Goal: Task Accomplishment & Management: Manage account settings

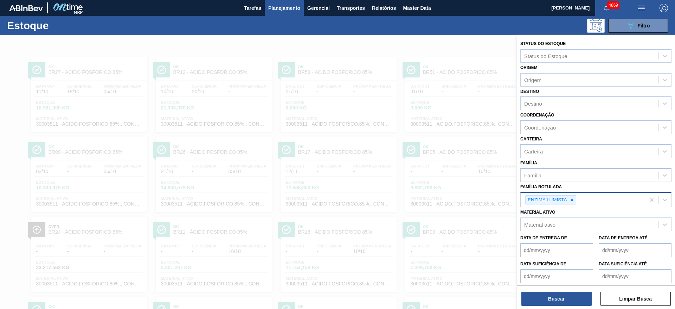
drag, startPoint x: 0, startPoint y: 0, endPoint x: 574, endPoint y: 201, distance: 607.9
click at [574, 201] on icon at bounding box center [572, 199] width 5 height 5
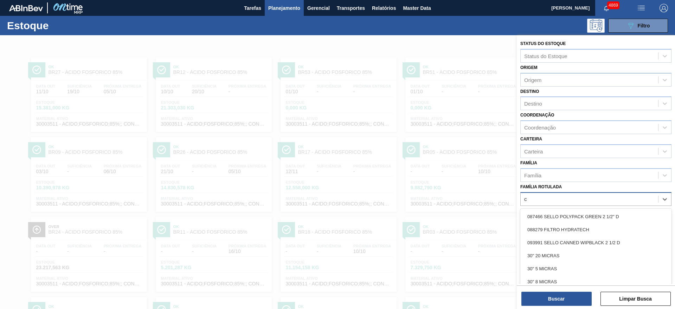
scroll to position [8, 0]
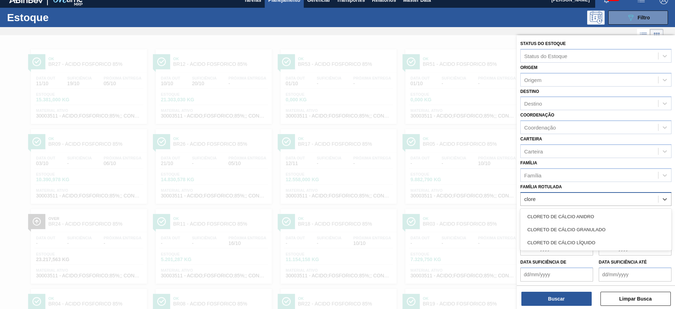
type Rotulada "cloret"
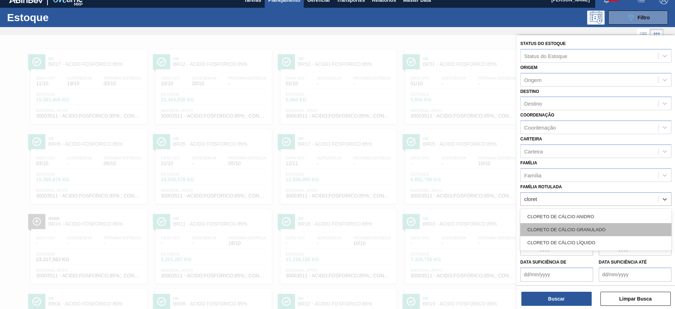
click at [571, 232] on div "CLORETO DE CÁLCIO GRANULADO" at bounding box center [596, 229] width 151 height 13
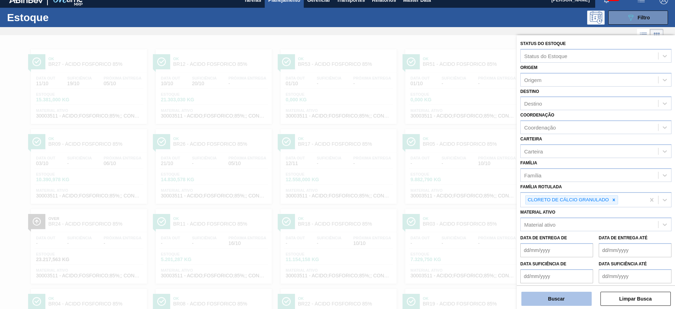
click at [559, 302] on button "Buscar" at bounding box center [557, 299] width 70 height 14
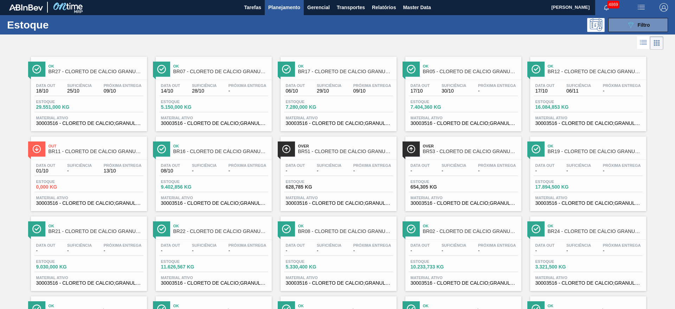
scroll to position [0, 0]
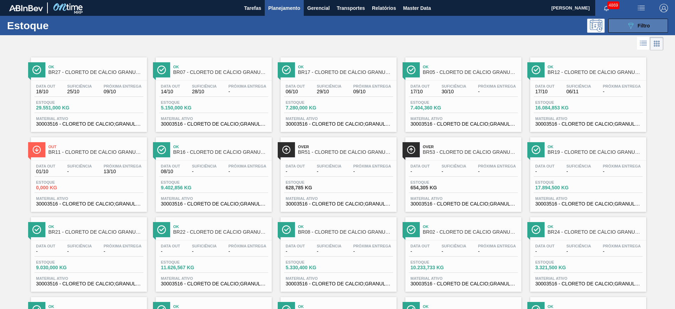
click at [646, 19] on button "089F7B8B-B2A5-4AFE-B5C0-19BA573D28AC Filtro" at bounding box center [638, 26] width 60 height 14
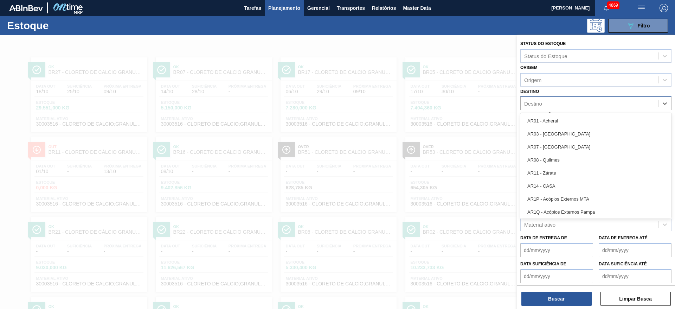
click at [541, 106] on div "Destino" at bounding box center [533, 104] width 18 height 6
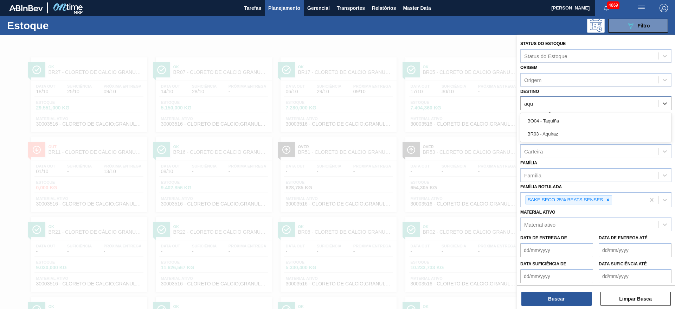
type input "aqui"
click at [537, 132] on div "BR03 - Aquiraz" at bounding box center [596, 133] width 151 height 13
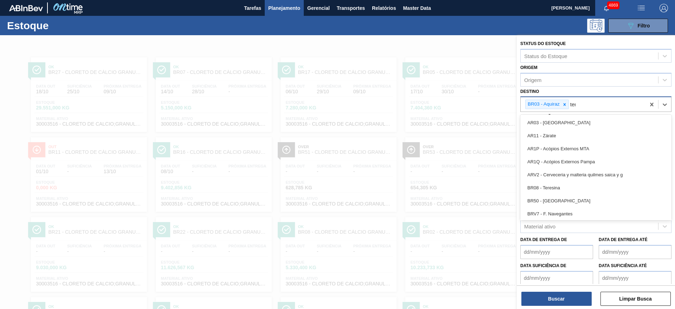
type input "tere"
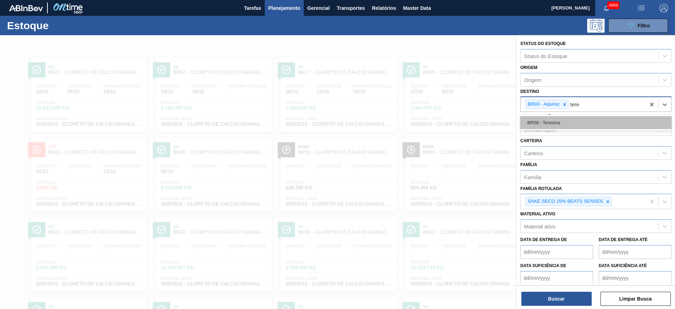
click at [538, 120] on div "BR08 - Teresina" at bounding box center [596, 122] width 151 height 13
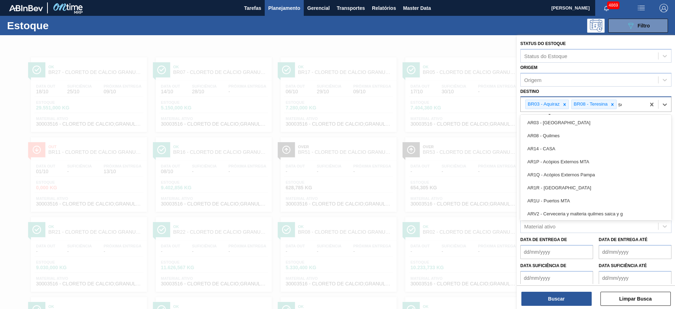
type input "ser"
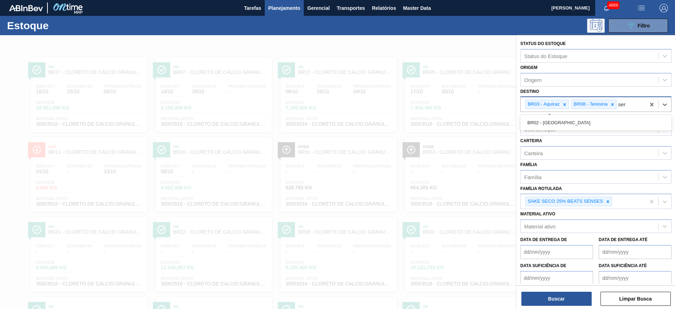
click at [538, 120] on div "BR02 - Sergipe" at bounding box center [596, 122] width 151 height 13
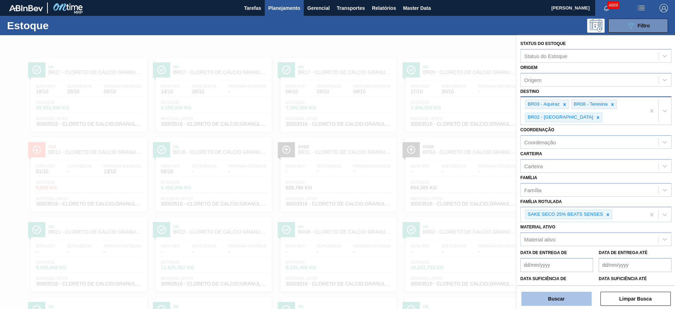
click at [559, 298] on button "Buscar" at bounding box center [557, 299] width 70 height 14
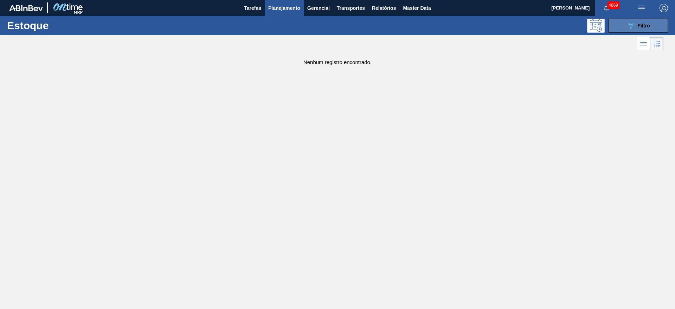
click at [661, 21] on button "089F7B8B-B2A5-4AFE-B5C0-19BA573D28AC Filtro" at bounding box center [638, 26] width 60 height 14
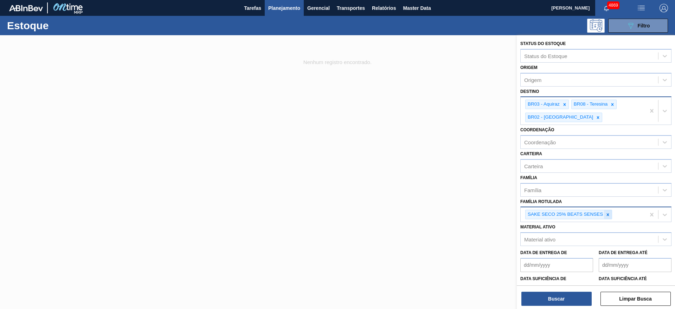
click at [608, 215] on icon at bounding box center [608, 214] width 5 height 5
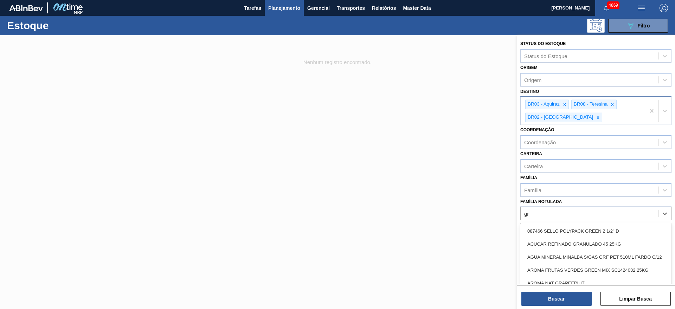
type Rotulada "gra"
click at [602, 283] on div "CLORETO DE CÁLCIO GRANULADO" at bounding box center [596, 282] width 151 height 13
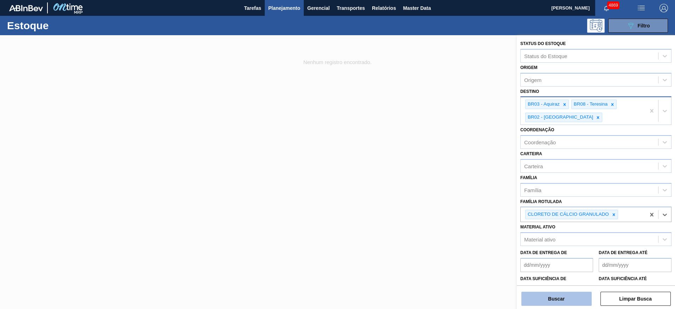
click at [579, 301] on button "Buscar" at bounding box center [557, 299] width 70 height 14
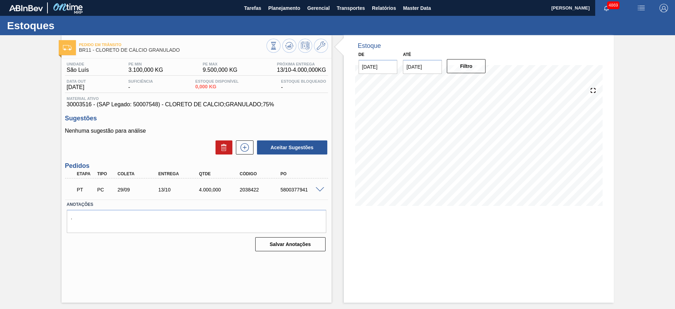
click at [319, 187] on span at bounding box center [320, 189] width 8 height 5
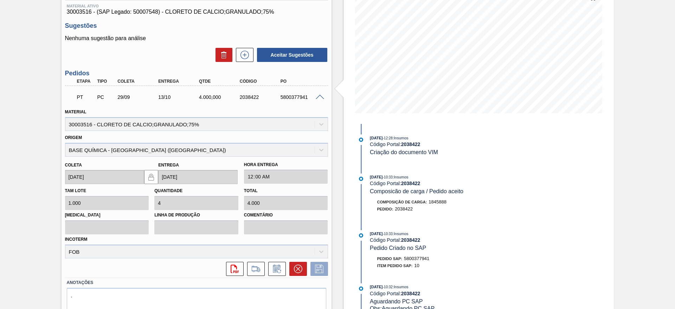
scroll to position [106, 0]
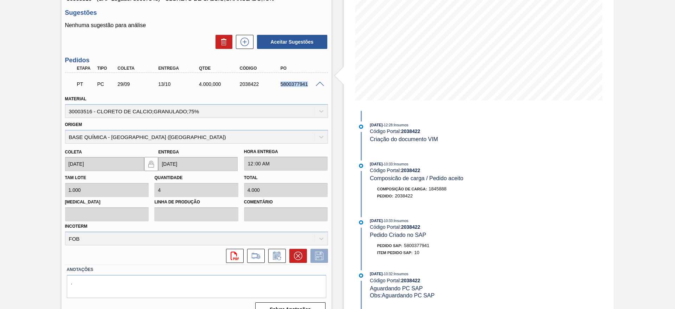
drag, startPoint x: 269, startPoint y: 85, endPoint x: 325, endPoint y: 82, distance: 55.6
click at [325, 82] on div "PT PC 29/09 13/10 4.000,000 2038422 5800377941" at bounding box center [196, 84] width 263 height 18
copy div "5800377941"
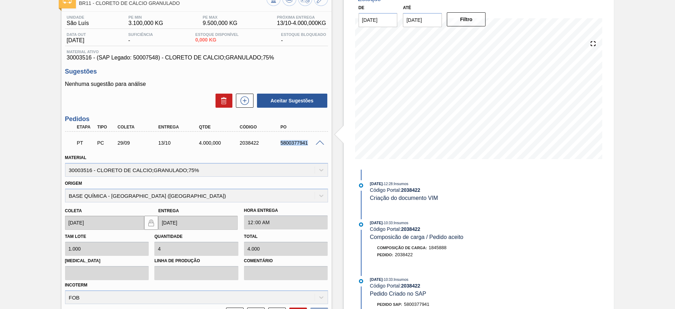
scroll to position [0, 0]
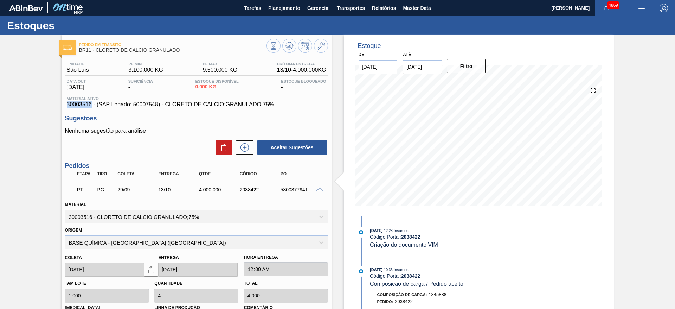
drag, startPoint x: 68, startPoint y: 106, endPoint x: 92, endPoint y: 103, distance: 24.7
click at [92, 103] on span "30003516 - (SAP Legado: 50007548) - CLORETO DE CALCIO;GRANULADO;75%" at bounding box center [197, 104] width 260 height 6
copy span "30003516"
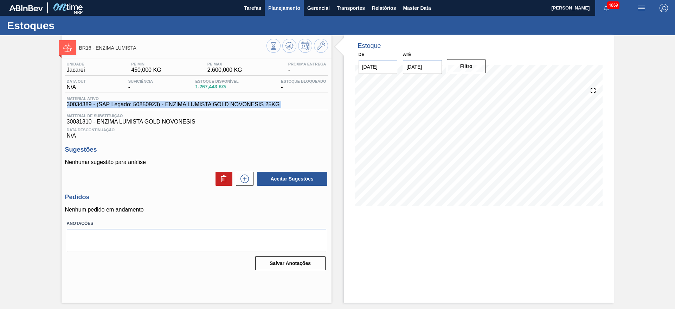
click at [291, 11] on span "Planejamento" at bounding box center [284, 8] width 32 height 8
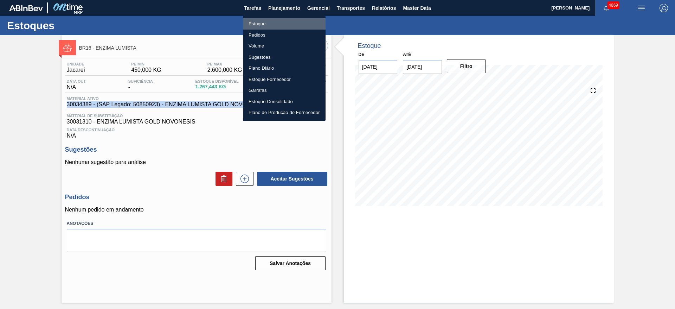
click at [282, 21] on li "Estoque" at bounding box center [284, 23] width 83 height 11
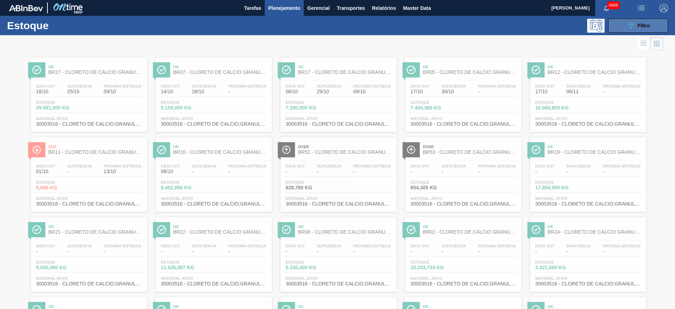
click at [635, 28] on div "089F7B8B-B2A5-4AFE-B5C0-19BA573D28AC Filtro" at bounding box center [639, 25] width 24 height 8
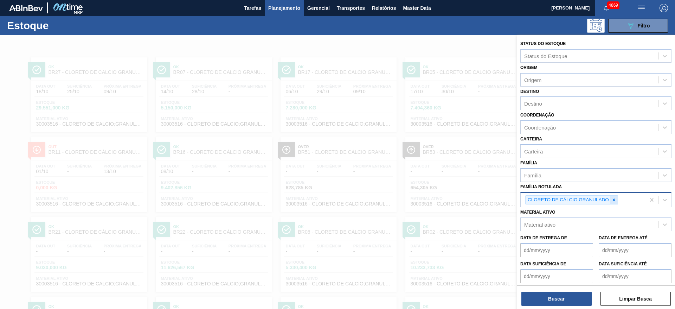
click at [614, 201] on icon at bounding box center [614, 199] width 5 height 5
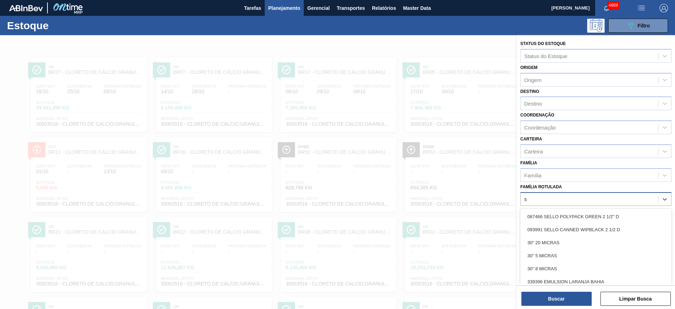
scroll to position [8, 0]
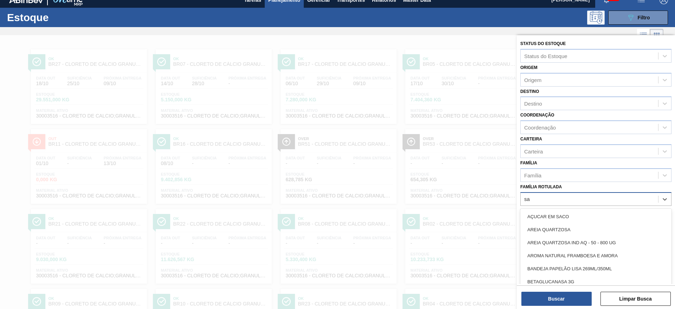
type Rotulada "sak"
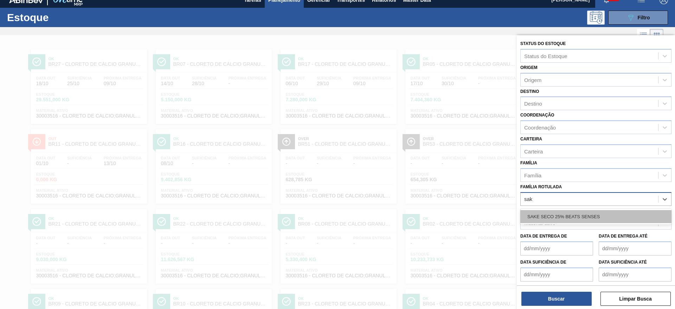
click at [565, 212] on div "SAKE SECO 25% BEATS SENSES" at bounding box center [596, 216] width 151 height 13
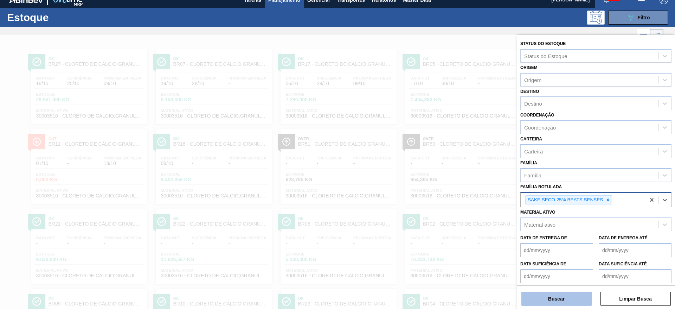
click at [568, 297] on button "Buscar" at bounding box center [557, 299] width 70 height 14
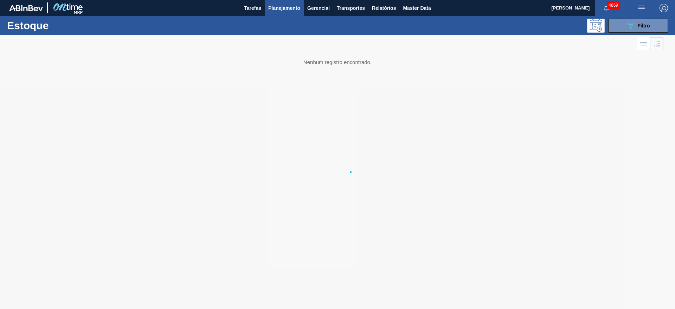
scroll to position [0, 0]
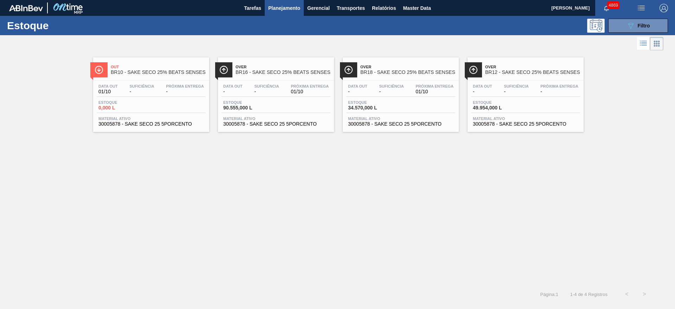
click at [267, 109] on span "90.555,000 L" at bounding box center [247, 107] width 49 height 5
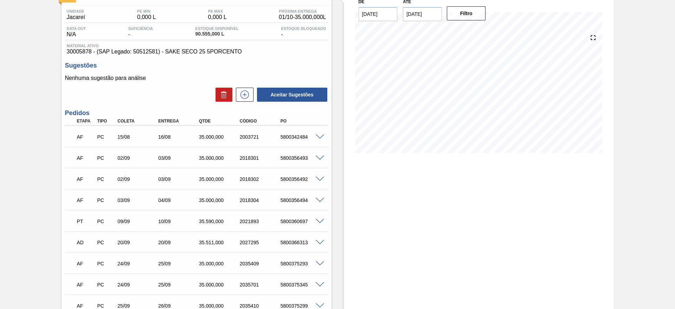
scroll to position [106, 0]
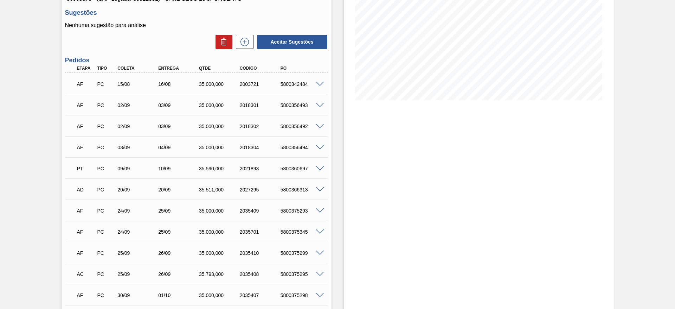
click at [319, 84] on span at bounding box center [320, 84] width 8 height 5
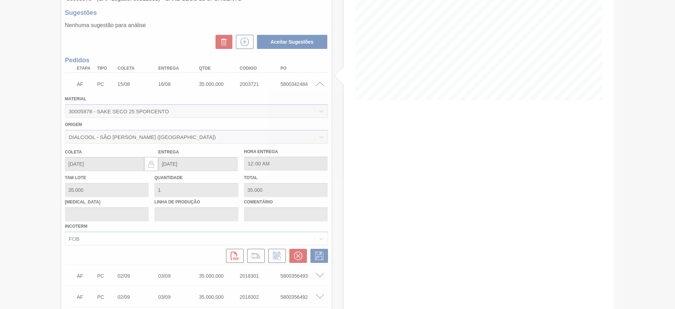
click at [319, 84] on div at bounding box center [337, 154] width 675 height 309
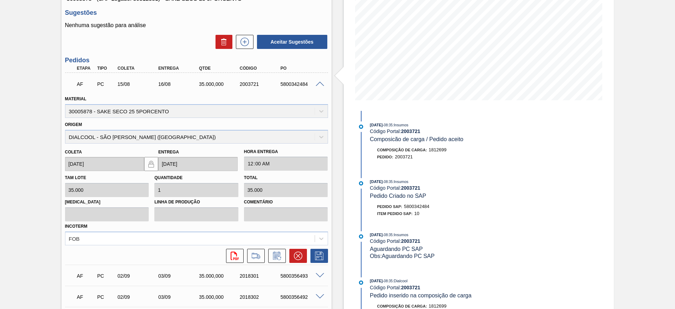
click at [318, 82] on span at bounding box center [320, 84] width 8 height 5
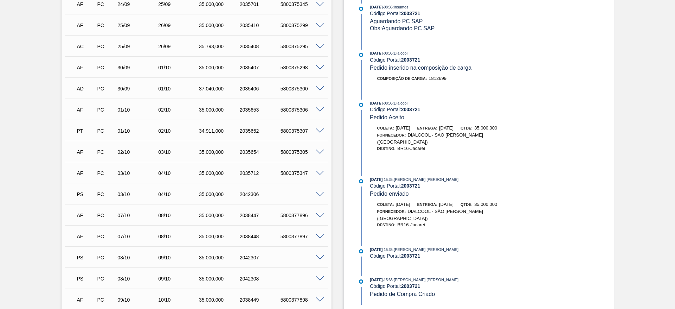
scroll to position [317, 0]
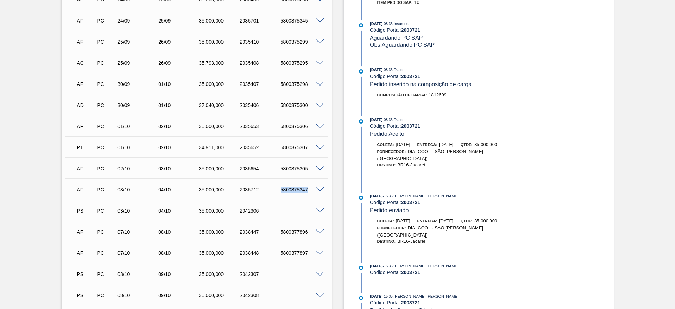
drag, startPoint x: 276, startPoint y: 191, endPoint x: 313, endPoint y: 193, distance: 37.0
click at [313, 193] on div "AF PC 03/10 04/10 35.000,000 2035712 5800375347" at bounding box center [194, 189] width 244 height 14
copy div "5800375347"
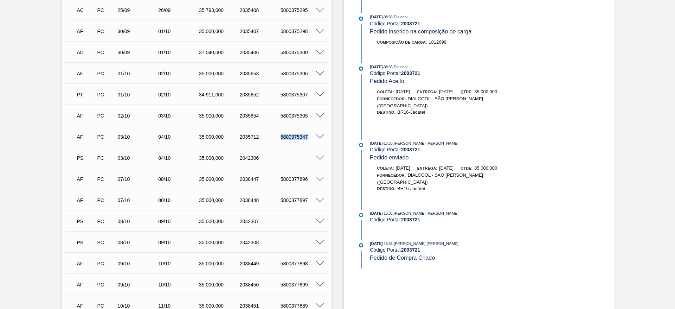
scroll to position [422, 0]
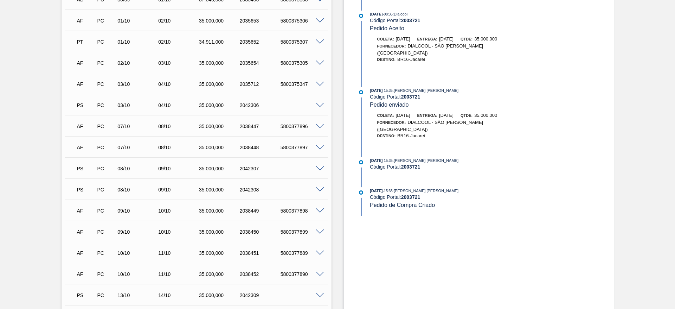
click at [318, 169] on span at bounding box center [320, 168] width 8 height 5
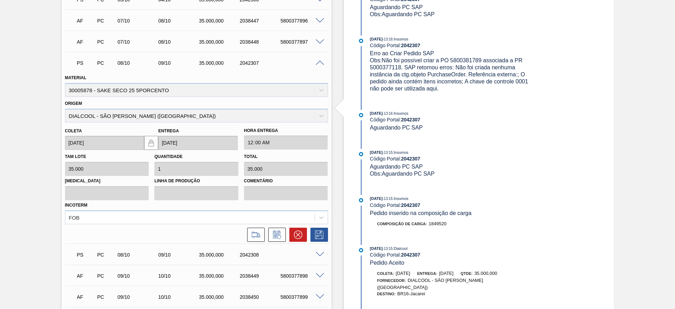
scroll to position [580, 0]
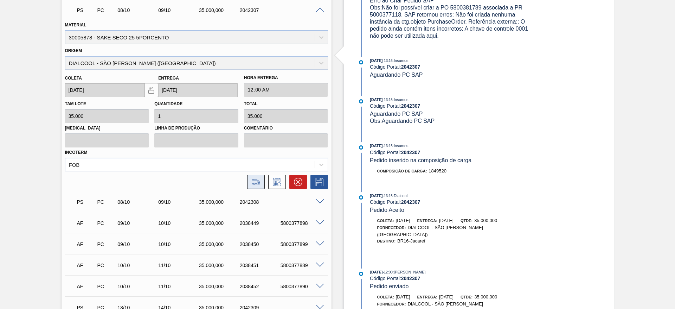
click at [251, 182] on icon at bounding box center [255, 182] width 11 height 8
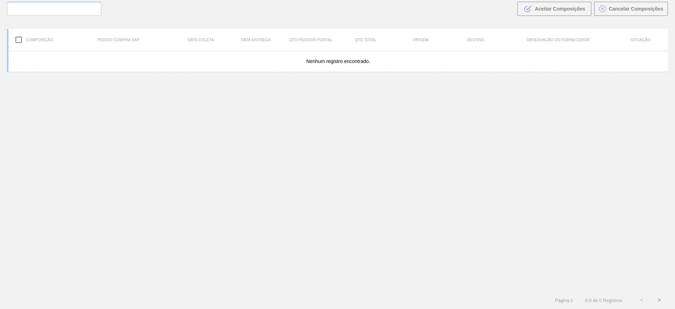
scroll to position [51, 0]
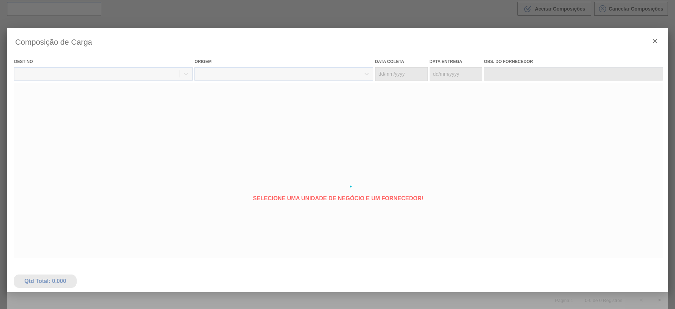
type coleta "[DATE]"
type entrega "[DATE]"
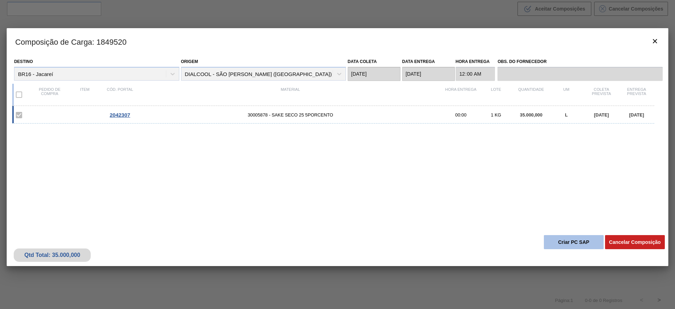
click at [568, 244] on button "Criar PC SAP" at bounding box center [574, 242] width 60 height 14
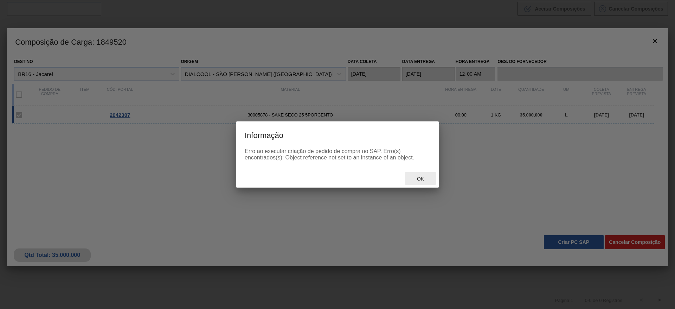
click at [414, 179] on span "Ok" at bounding box center [420, 179] width 18 height 6
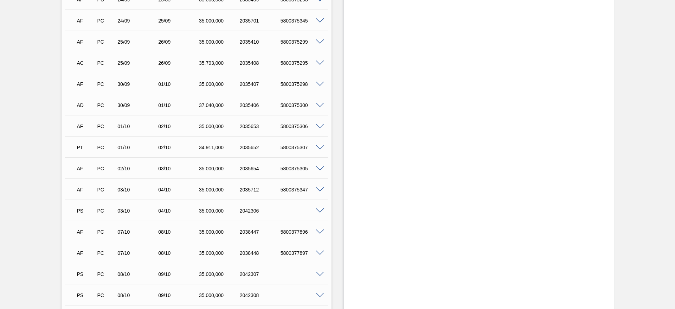
scroll to position [422, 0]
click at [280, 168] on div "5800385029" at bounding box center [302, 169] width 46 height 6
click at [318, 187] on span at bounding box center [320, 189] width 8 height 5
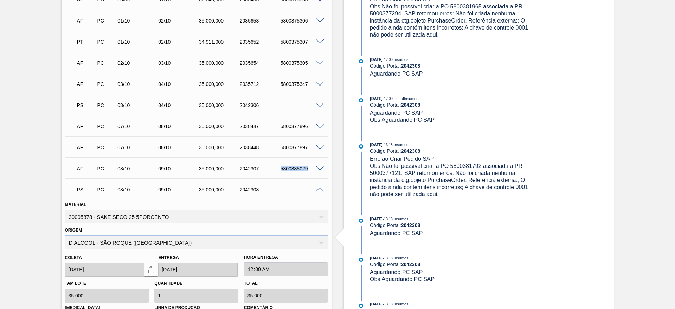
drag, startPoint x: 276, startPoint y: 168, endPoint x: 314, endPoint y: 167, distance: 38.7
click at [314, 167] on div "AF PC 08/10 09/10 35.000,000 2042307 5800385029" at bounding box center [196, 168] width 263 height 18
copy div "5800385029"
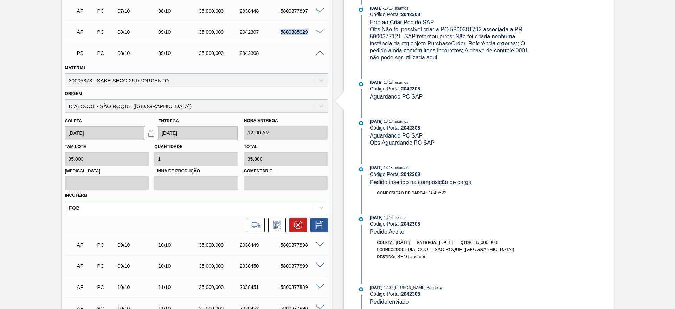
scroll to position [580, 0]
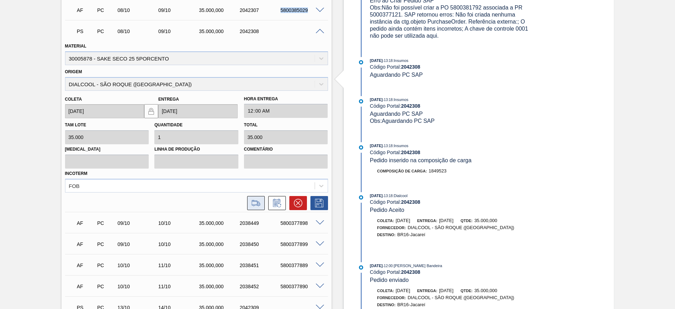
click at [261, 203] on icon at bounding box center [255, 203] width 11 height 8
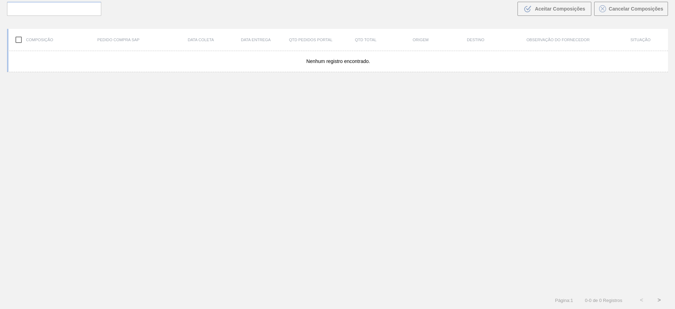
scroll to position [51, 0]
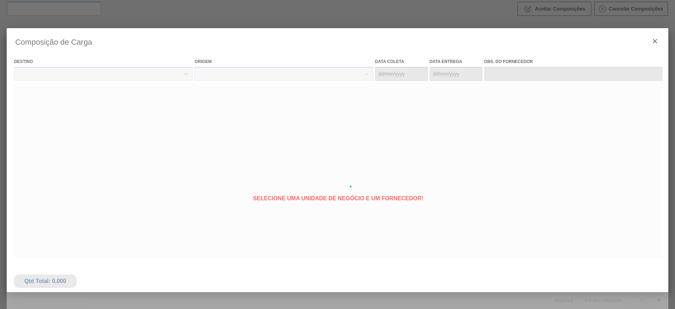
type coleta "[DATE]"
type entrega "[DATE]"
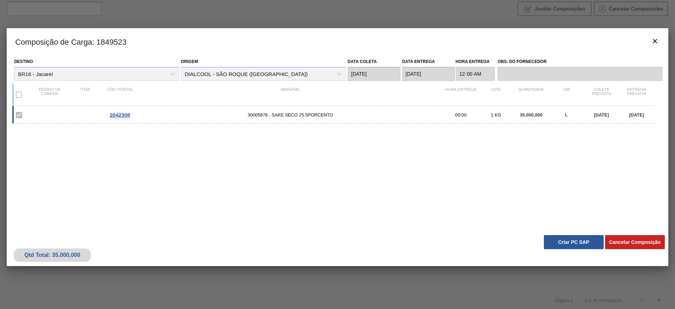
click at [573, 247] on button "Criar PC SAP" at bounding box center [574, 242] width 60 height 14
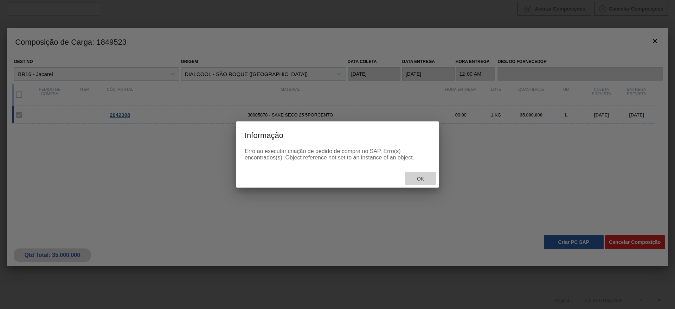
click at [423, 183] on div "Ok" at bounding box center [420, 178] width 31 height 13
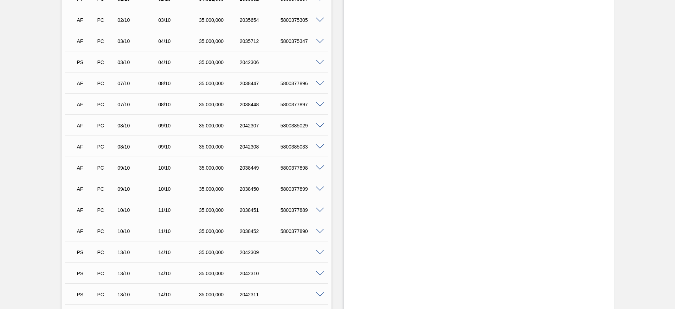
scroll to position [475, 0]
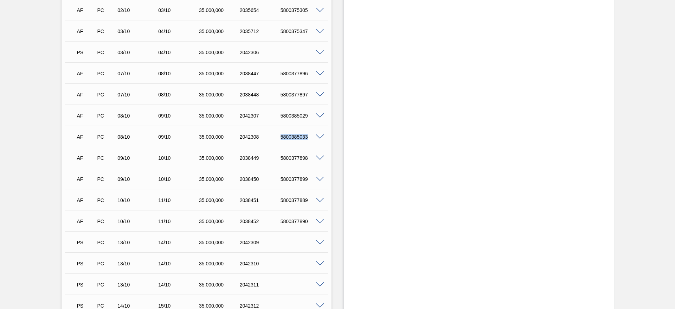
drag, startPoint x: 279, startPoint y: 138, endPoint x: 310, endPoint y: 142, distance: 30.8
click at [310, 142] on div "AF PC 08/10 09/10 35.000,000 2042308 5800385033" at bounding box center [194, 136] width 244 height 14
copy div "5800385033"
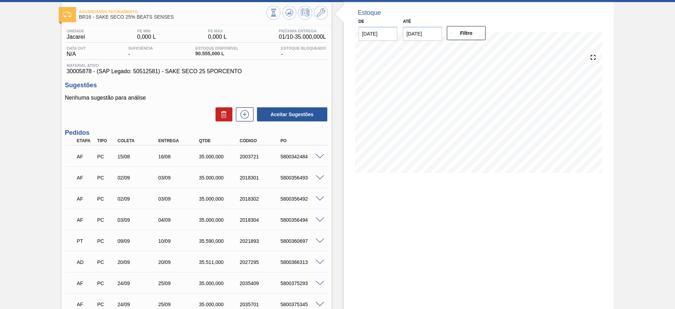
scroll to position [0, 0]
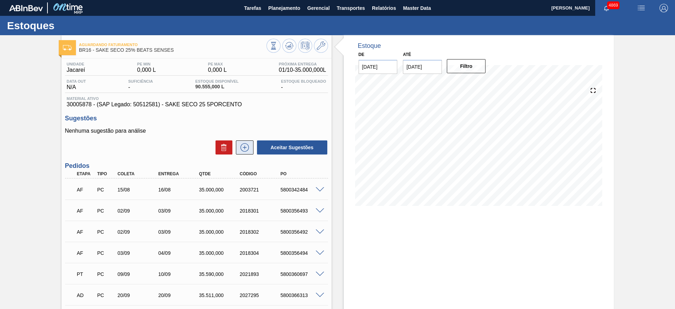
click at [248, 149] on icon at bounding box center [245, 147] width 8 height 8
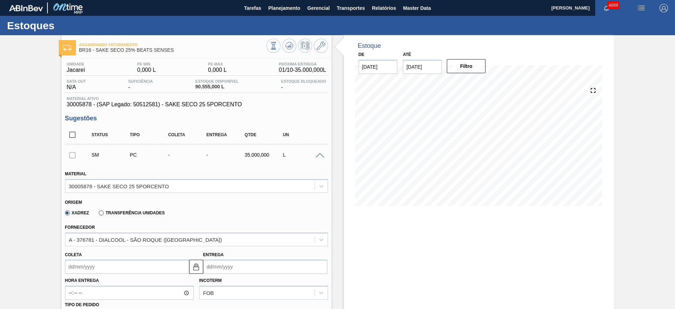
scroll to position [106, 0]
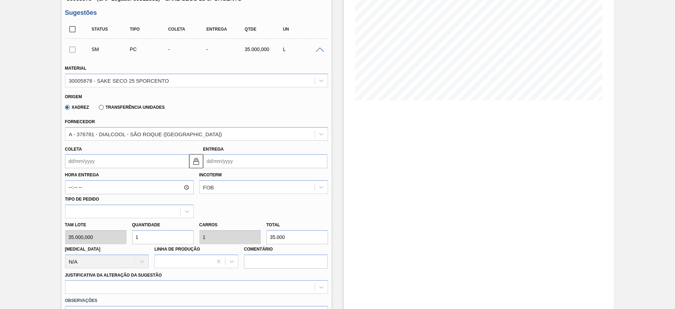
click at [107, 164] on input "Coleta" at bounding box center [127, 161] width 124 height 14
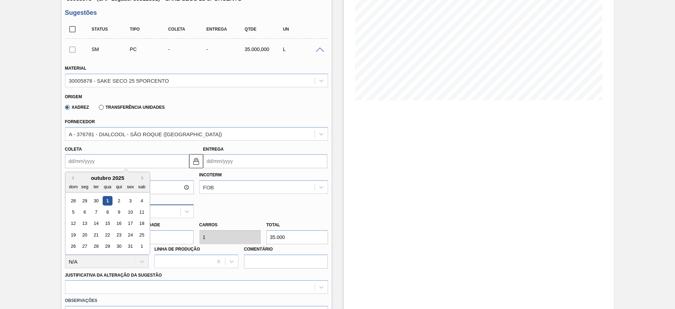
click at [122, 212] on div "9" at bounding box center [118, 211] width 9 height 9
type input "[DATE]"
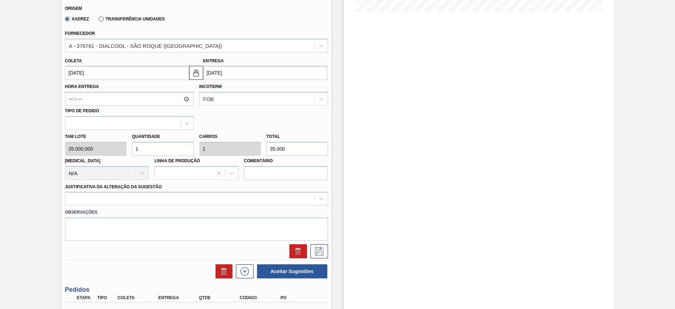
scroll to position [211, 0]
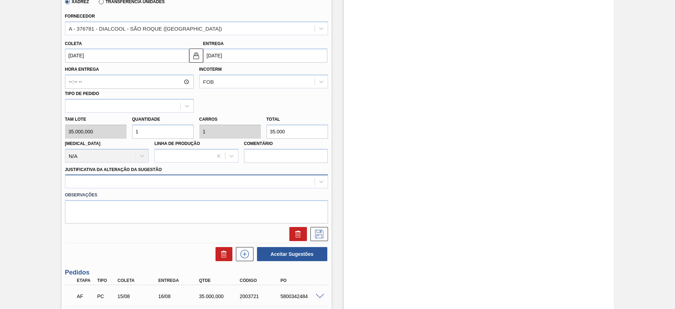
click at [141, 185] on div at bounding box center [189, 182] width 249 height 10
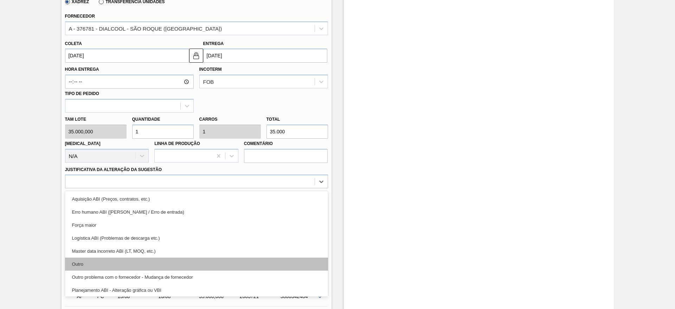
click at [129, 268] on div "Outro" at bounding box center [196, 263] width 263 height 13
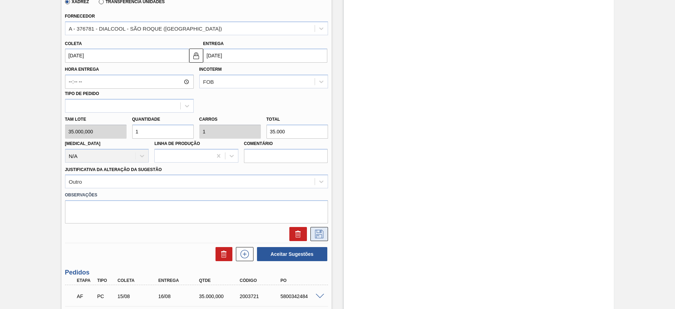
click at [314, 234] on icon at bounding box center [319, 234] width 11 height 8
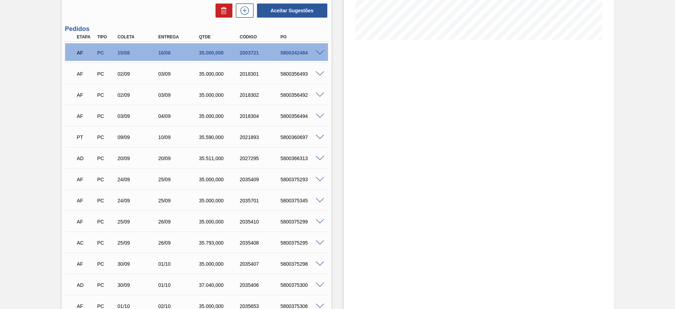
scroll to position [53, 0]
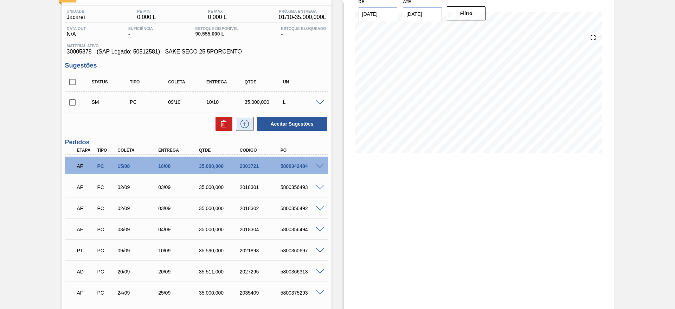
click at [241, 126] on icon at bounding box center [244, 124] width 11 height 8
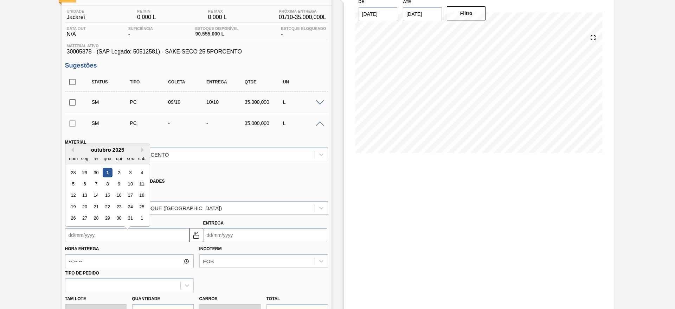
click at [105, 241] on input "Coleta" at bounding box center [127, 235] width 124 height 14
click at [130, 180] on div "10" at bounding box center [130, 180] width 9 height 9
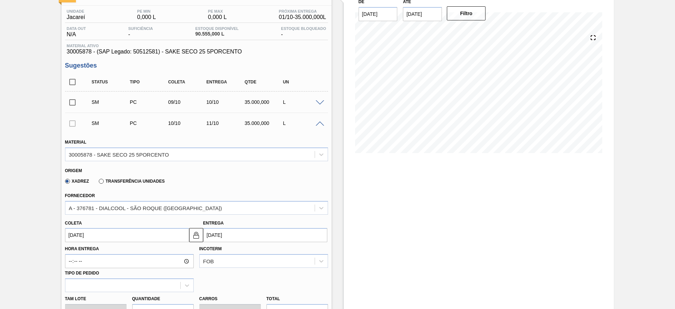
type input "10/10/2025"
type input "11/10/2025"
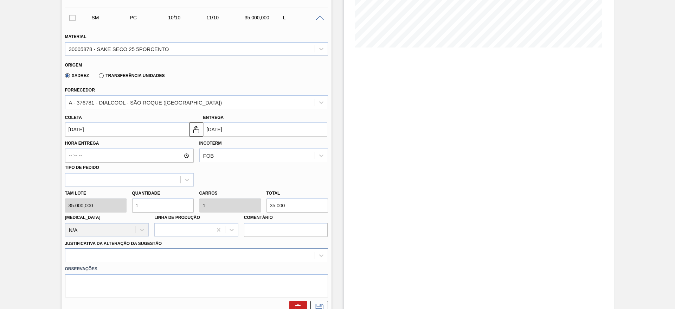
scroll to position [223, 0]
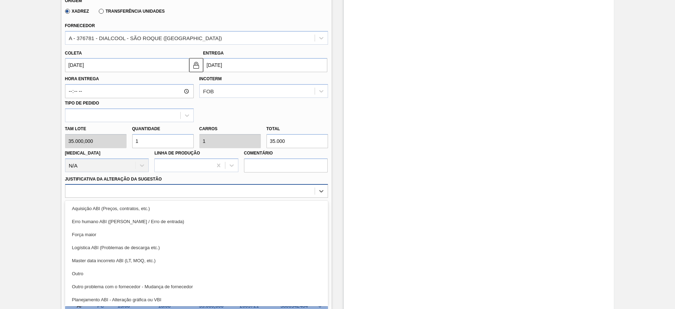
click at [149, 198] on div "option Logística ABI (Problemas de descarga etc.) focused, 4 of 18. 18 results …" at bounding box center [196, 191] width 263 height 14
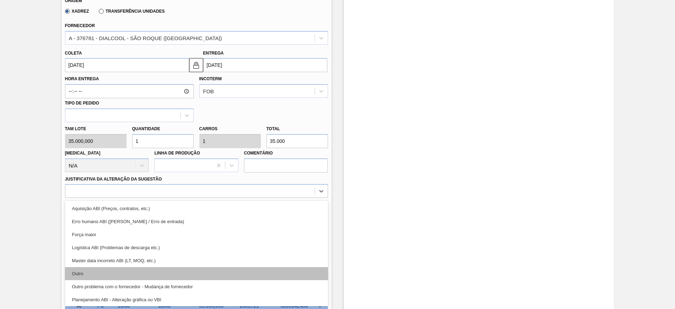
click at [137, 271] on div "Outro" at bounding box center [196, 273] width 263 height 13
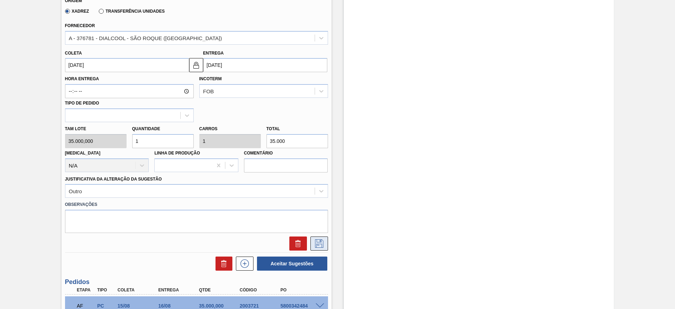
click at [323, 245] on icon at bounding box center [319, 243] width 11 height 8
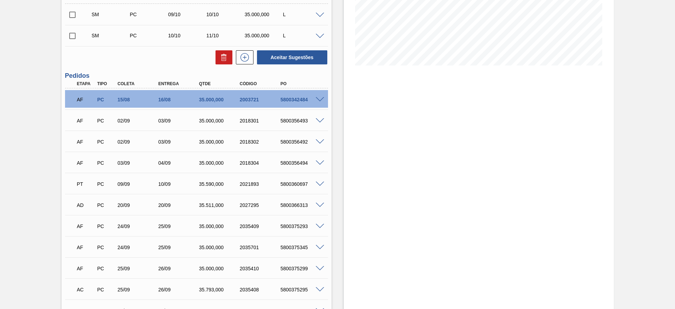
scroll to position [117, 0]
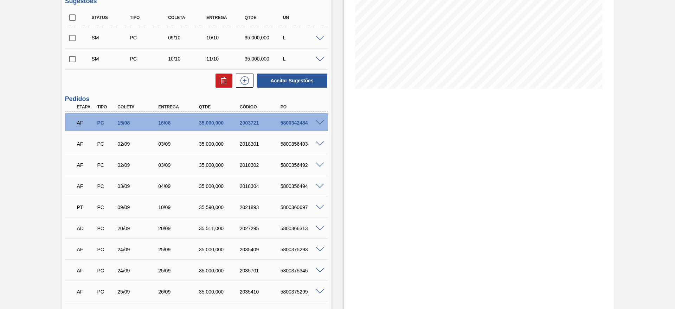
click at [75, 15] on input "checkbox" at bounding box center [72, 17] width 15 height 15
checkbox input "true"
click at [317, 76] on button "Aceitar Sugestões" at bounding box center [292, 81] width 70 height 14
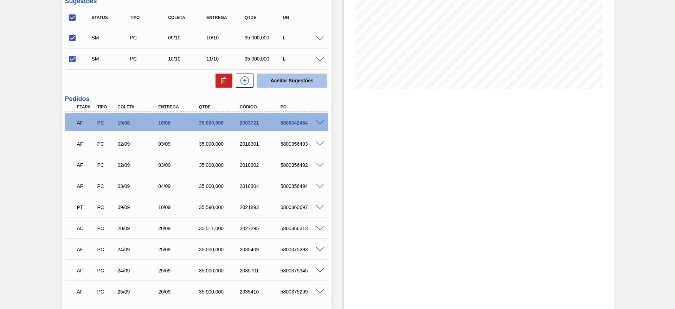
checkbox input "false"
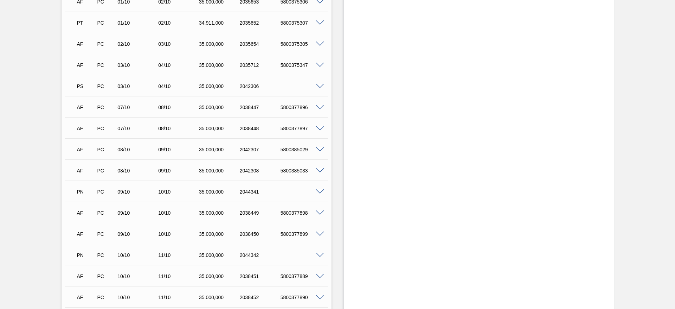
scroll to position [539, 0]
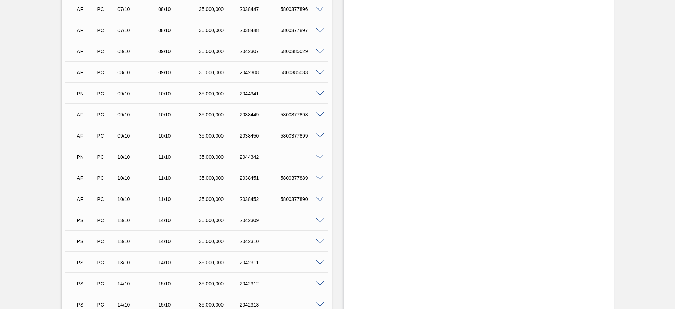
click at [321, 155] on span at bounding box center [320, 156] width 8 height 5
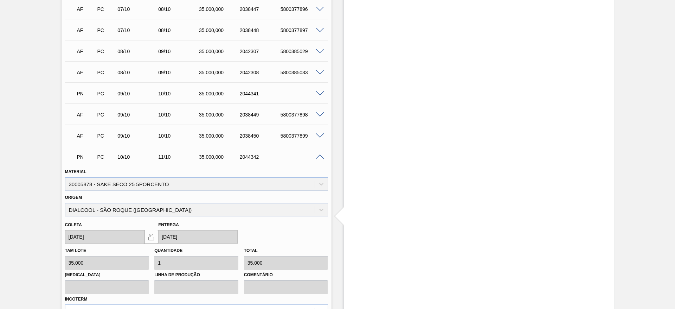
click at [322, 154] on span at bounding box center [320, 156] width 8 height 5
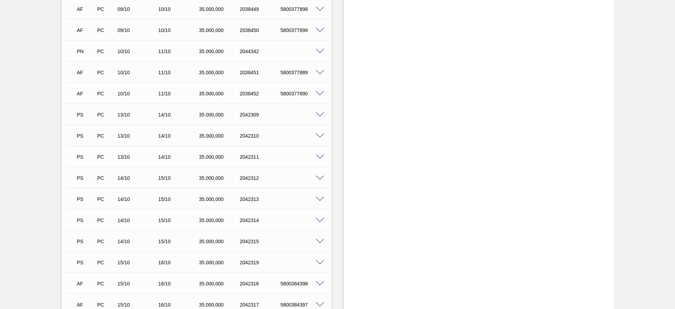
scroll to position [592, 0]
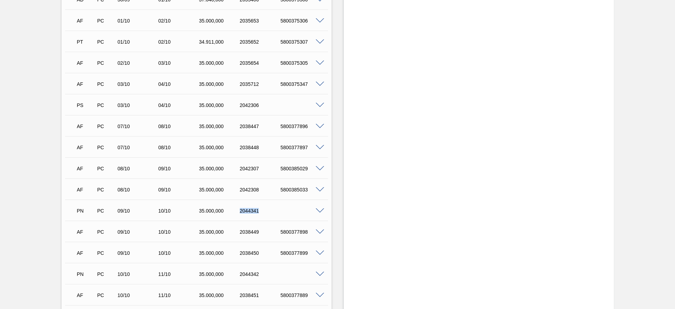
drag, startPoint x: 238, startPoint y: 211, endPoint x: 271, endPoint y: 212, distance: 32.7
click at [271, 212] on div "2044341" at bounding box center [261, 211] width 46 height 6
copy div "2044341"
drag, startPoint x: 238, startPoint y: 277, endPoint x: 264, endPoint y: 277, distance: 25.7
click at [264, 277] on div "PN PC 10/10 11/10 35.000,000 2044342" at bounding box center [194, 273] width 244 height 14
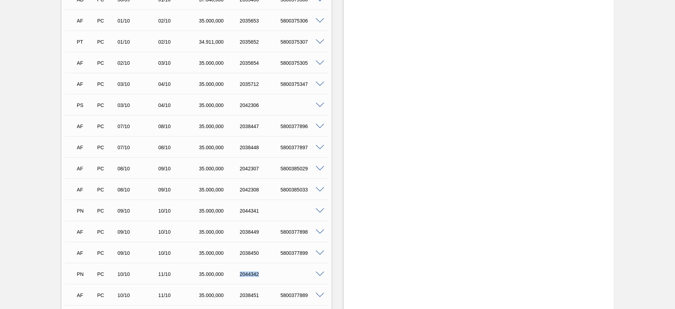
copy div "2044342"
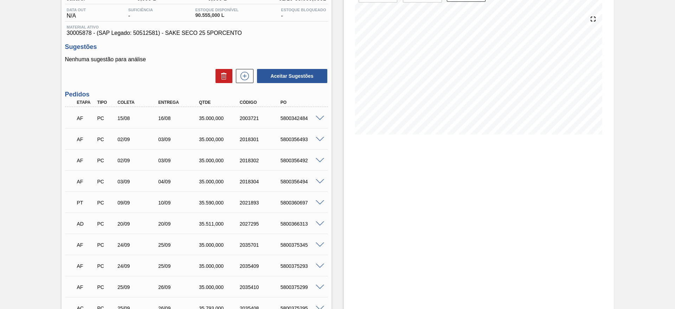
scroll to position [0, 0]
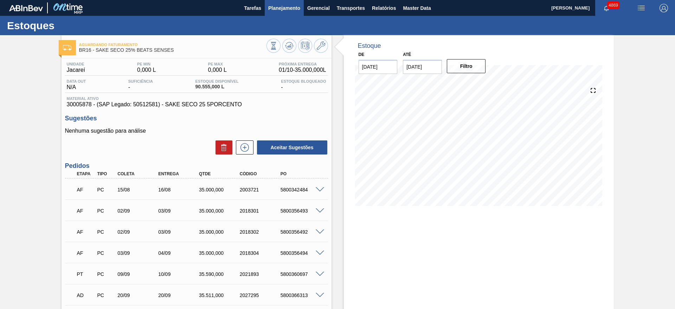
click at [282, 12] on button "Planejamento" at bounding box center [284, 8] width 39 height 16
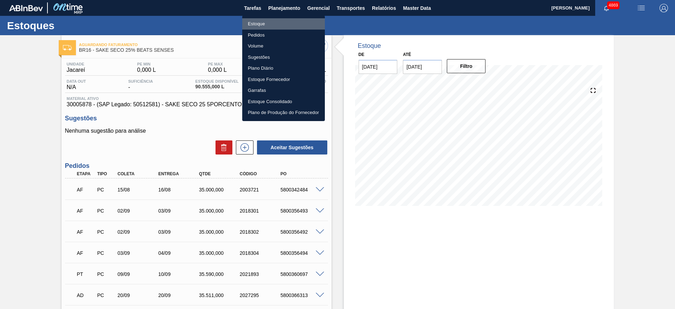
click at [278, 26] on li "Estoque" at bounding box center [283, 23] width 83 height 11
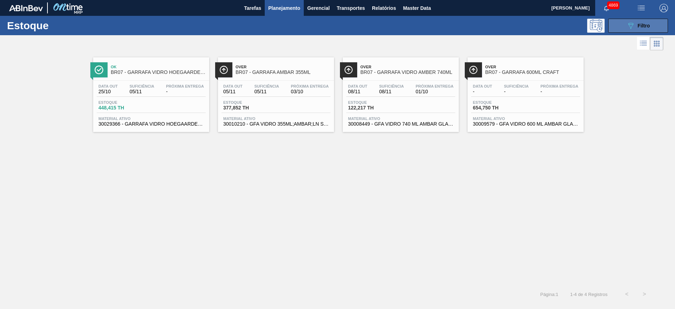
click at [622, 22] on button "089F7B8B-B2A5-4AFE-B5C0-19BA573D28AC Filtro" at bounding box center [638, 26] width 60 height 14
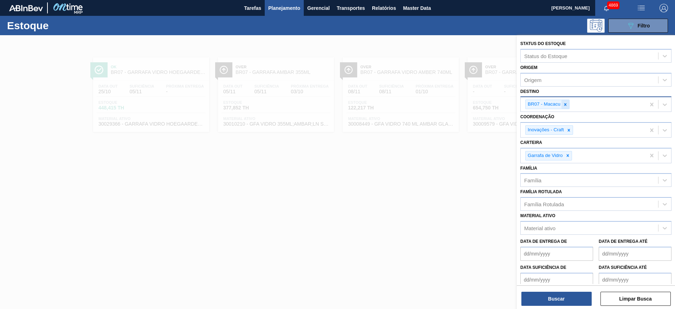
click at [567, 103] on icon at bounding box center [565, 104] width 2 height 2
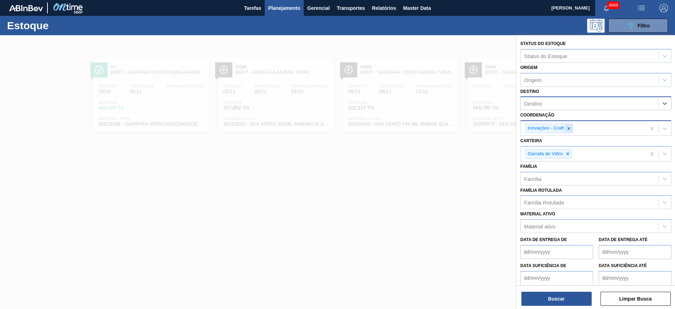
click at [568, 128] on icon at bounding box center [569, 128] width 5 height 5
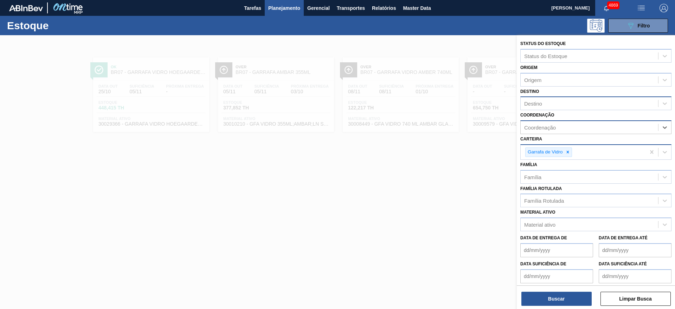
click at [568, 151] on icon at bounding box center [568, 151] width 5 height 5
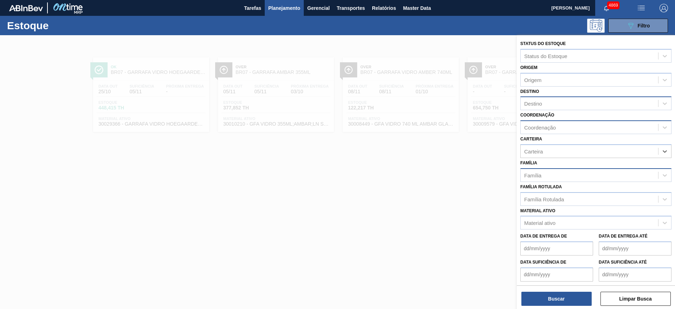
click at [565, 177] on div "Família" at bounding box center [590, 175] width 138 height 10
click at [563, 177] on div "Família" at bounding box center [590, 175] width 138 height 10
click at [550, 197] on div "Família Rotulada" at bounding box center [544, 199] width 40 height 6
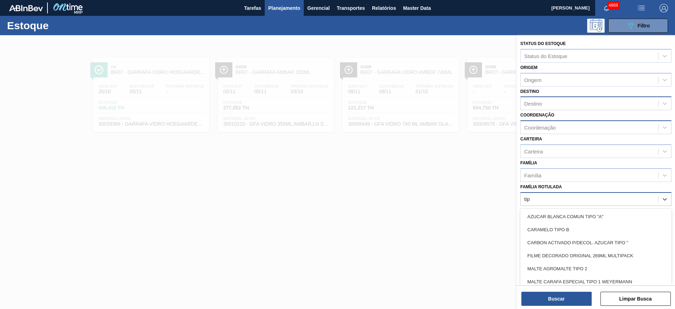
type Rotulada "tipo"
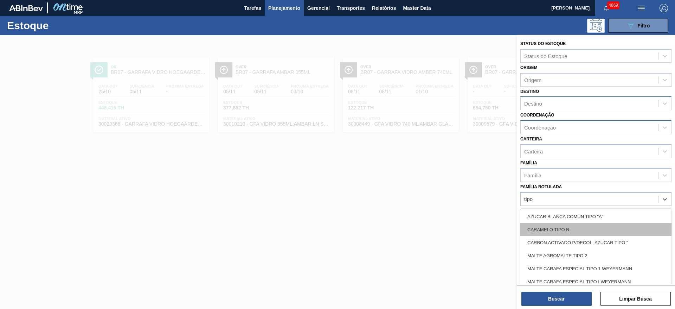
click at [557, 228] on div "CARAMELO TIPO B" at bounding box center [596, 229] width 151 height 13
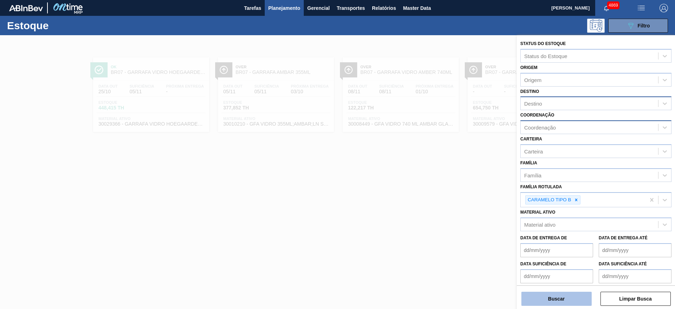
click at [568, 294] on button "Buscar" at bounding box center [557, 299] width 70 height 14
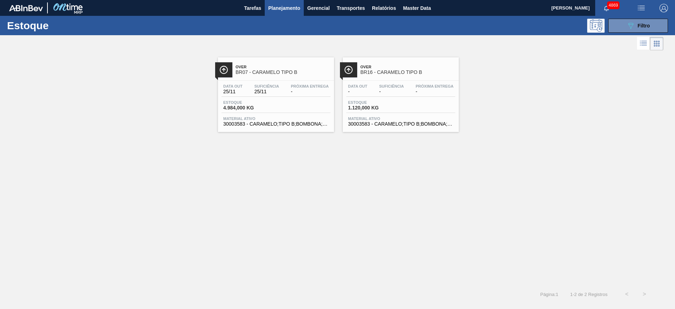
click at [261, 108] on span "4.984,000 KG" at bounding box center [247, 107] width 49 height 5
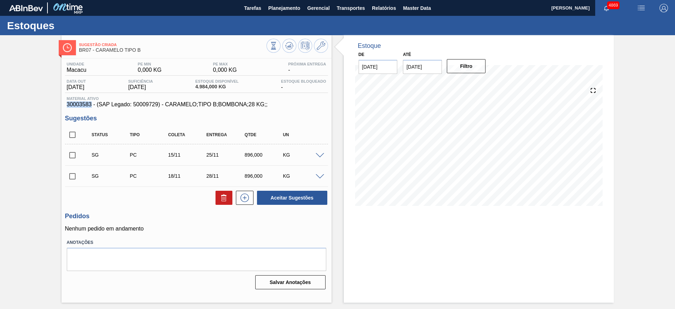
drag, startPoint x: 65, startPoint y: 106, endPoint x: 92, endPoint y: 104, distance: 27.5
click at [92, 104] on div "Material ativo 30003583 - (SAP Legado: 50009729) - CARAMELO;TIPO B;BOMBONA;28 K…" at bounding box center [196, 101] width 263 height 11
copy span "30003583"
click at [339, 75] on div "Estoque De [DATE] Até [DATE] Filtro 01/10 Projeção de Estoque 4,984 [DOMAIN_NAM…" at bounding box center [473, 168] width 282 height 267
click at [293, 6] on span "Planejamento" at bounding box center [284, 8] width 32 height 8
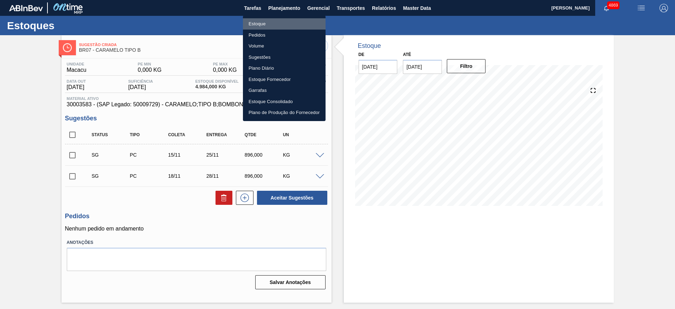
click at [259, 23] on li "Estoque" at bounding box center [284, 23] width 83 height 11
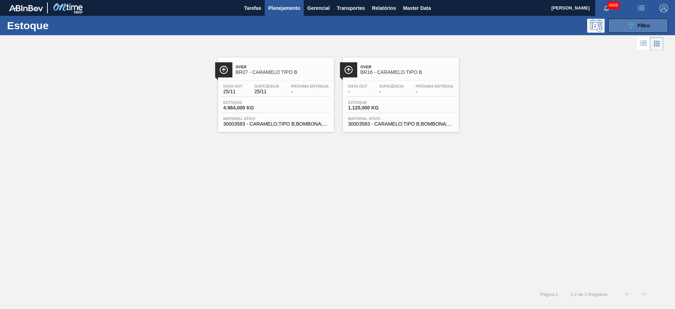
click at [640, 25] on span "Filtro" at bounding box center [644, 26] width 12 height 6
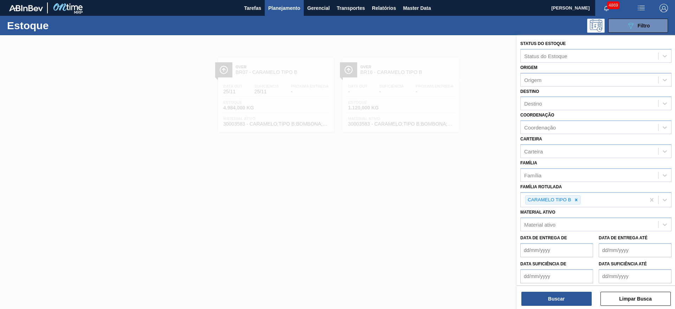
click at [412, 191] on div at bounding box center [337, 189] width 675 height 309
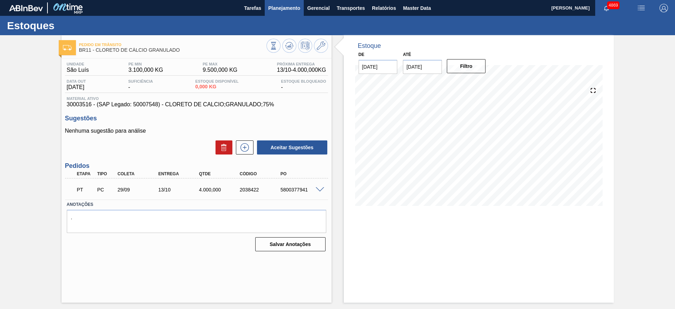
click at [279, 12] on span "Planejamento" at bounding box center [284, 8] width 32 height 8
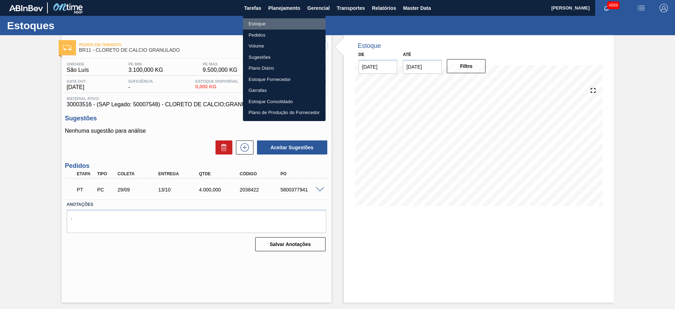
click at [266, 20] on li "Estoque" at bounding box center [284, 23] width 83 height 11
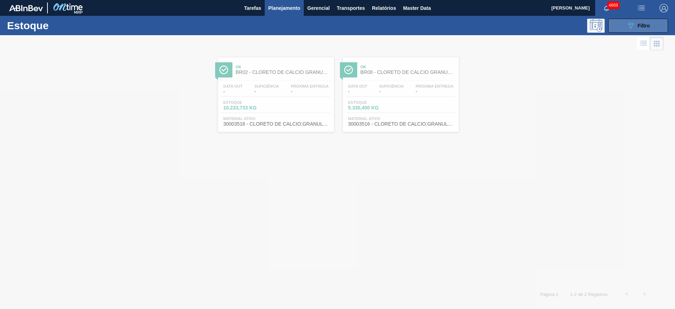
click at [650, 23] on button "089F7B8B-B2A5-4AFE-B5C0-19BA573D28AC Filtro" at bounding box center [638, 26] width 60 height 14
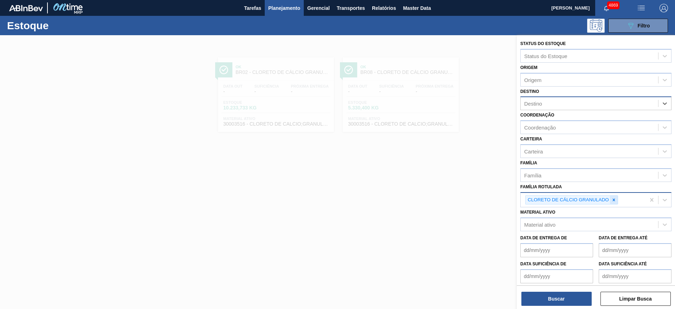
click at [617, 198] on div at bounding box center [614, 200] width 8 height 9
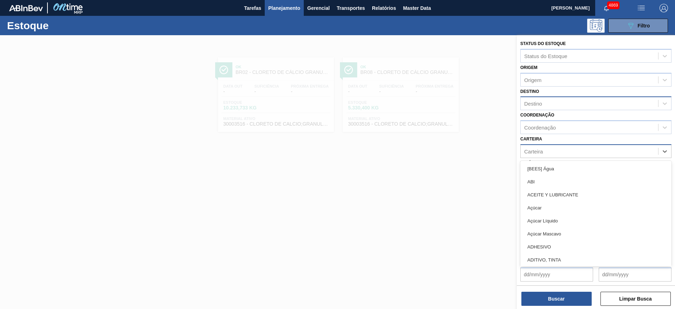
click at [554, 147] on div "Carteira" at bounding box center [590, 151] width 138 height 10
type input "garr"
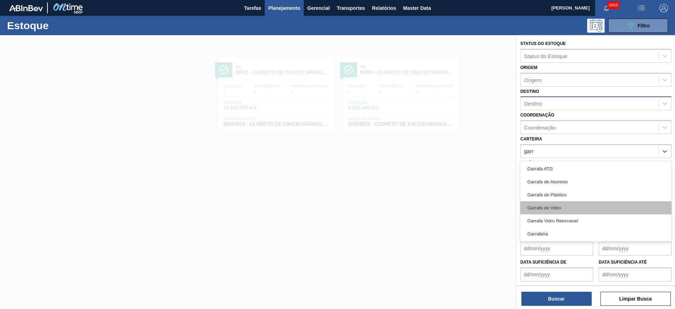
click at [559, 211] on div "Garrafa de Vidro" at bounding box center [596, 207] width 151 height 13
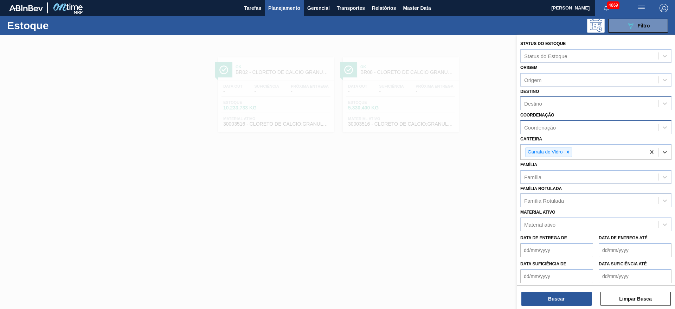
click at [547, 125] on div "Coordenação" at bounding box center [540, 128] width 32 height 6
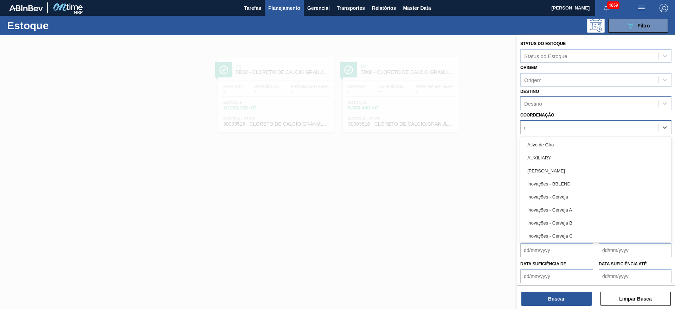
type input "in"
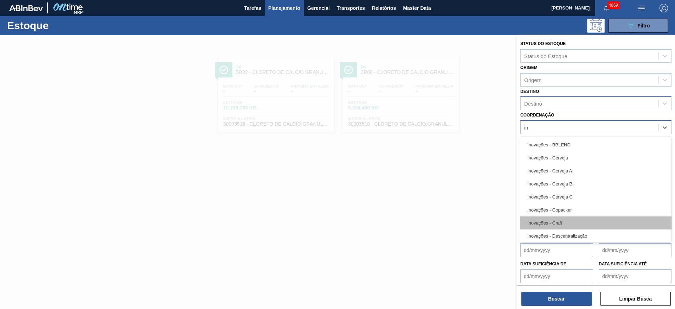
click at [544, 226] on div "Inovações - Craft" at bounding box center [596, 222] width 151 height 13
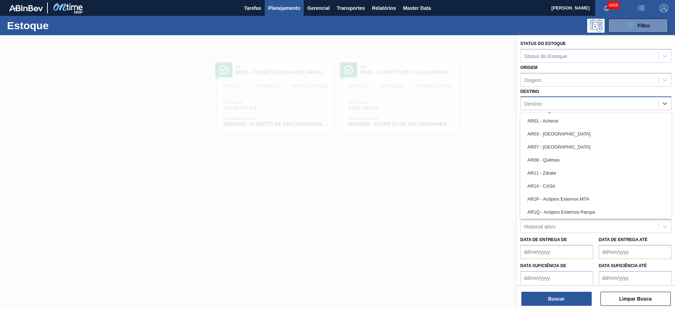
click at [546, 103] on div "Destino" at bounding box center [590, 103] width 138 height 10
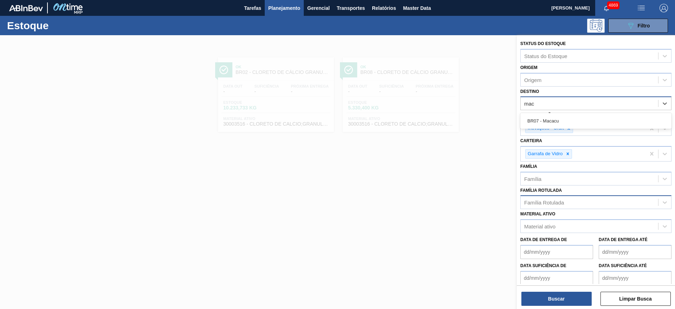
type input "maca"
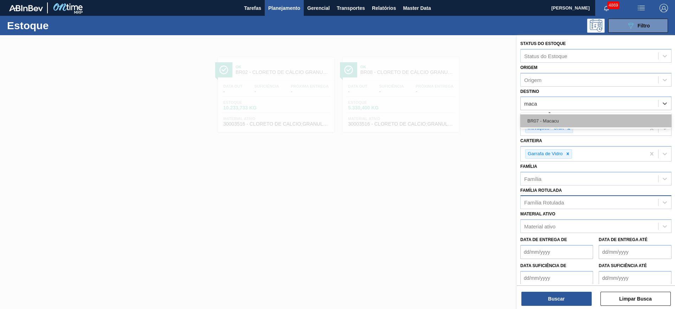
click at [567, 123] on div "BR07 - Macacu" at bounding box center [596, 120] width 151 height 13
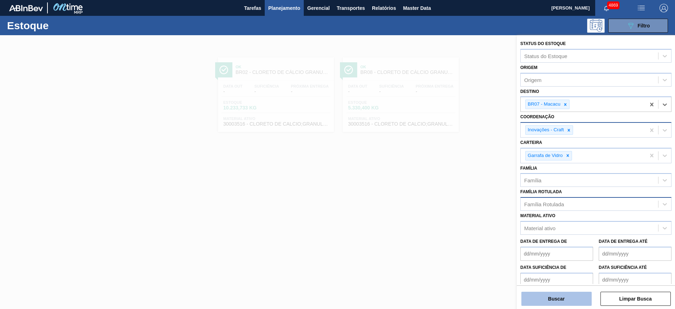
click at [562, 302] on button "Buscar" at bounding box center [557, 299] width 70 height 14
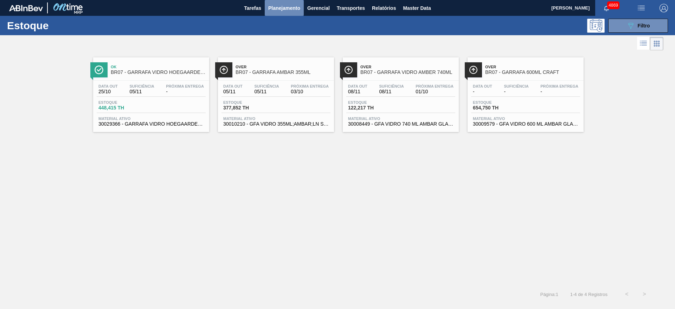
click at [271, 7] on span "Planejamento" at bounding box center [284, 8] width 32 height 8
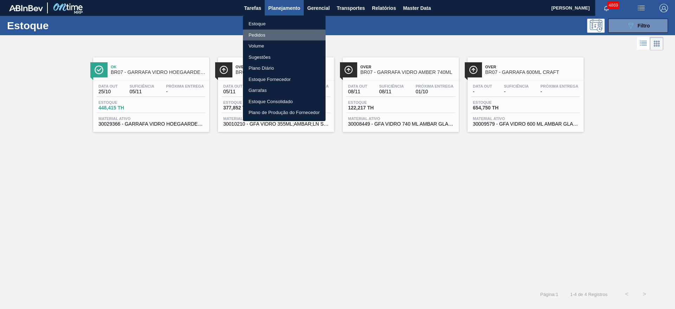
click at [261, 32] on li "Pedidos" at bounding box center [284, 35] width 83 height 11
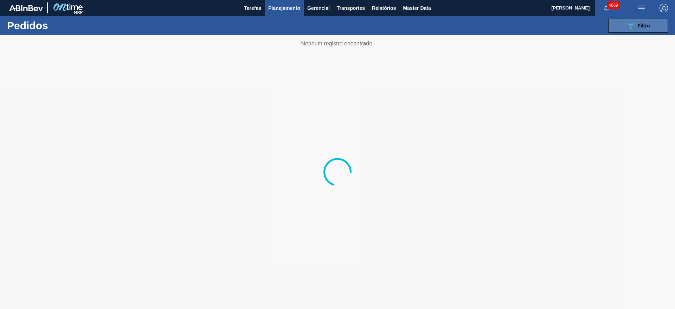
click at [636, 26] on div "089F7B8B-B2A5-4AFE-B5C0-19BA573D28AC Filtro" at bounding box center [639, 25] width 24 height 8
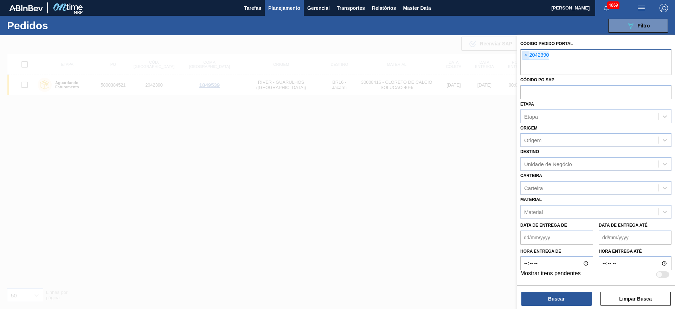
click at [525, 55] on span "×" at bounding box center [526, 55] width 7 height 8
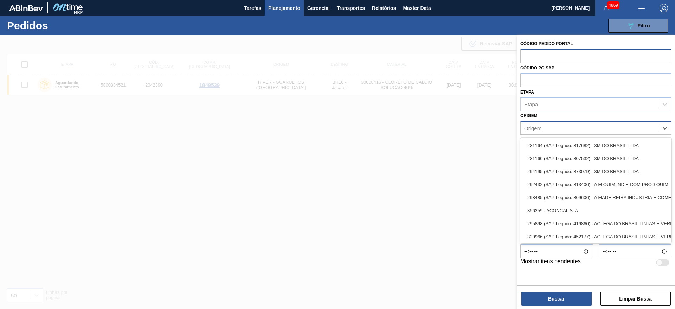
click at [544, 129] on div "Origem" at bounding box center [590, 128] width 138 height 10
type input "novo"
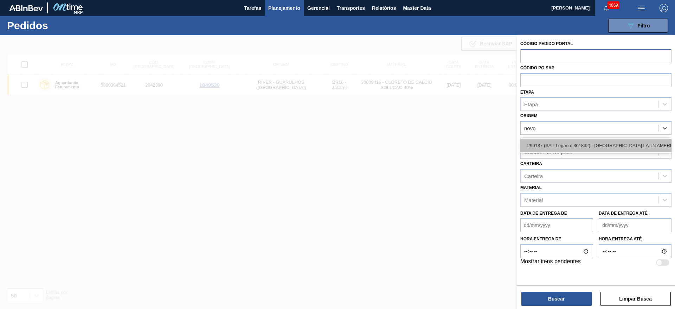
click at [544, 141] on div "290187 (SAP Legado: 301832) - [GEOGRAPHIC_DATA] LATIN AMERICA LTDA" at bounding box center [596, 145] width 151 height 13
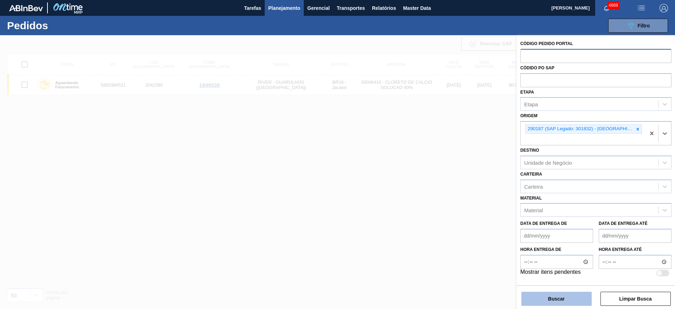
click at [583, 301] on button "Buscar" at bounding box center [557, 299] width 70 height 14
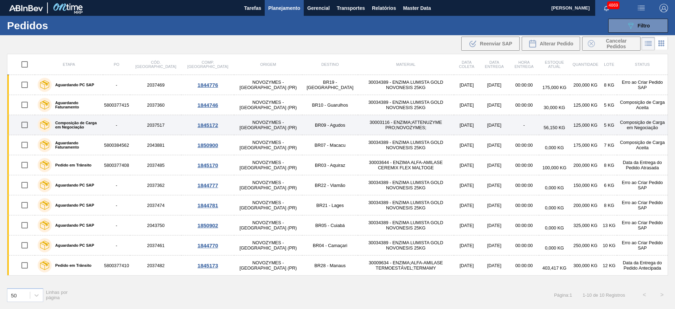
click at [192, 125] on div "1845172" at bounding box center [208, 125] width 50 height 6
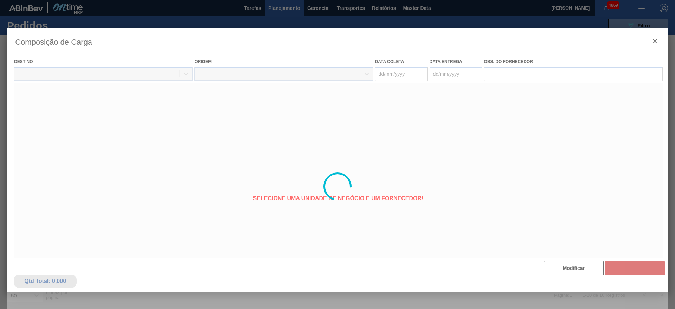
type coleta "[DATE]"
type entrega "[DATE]"
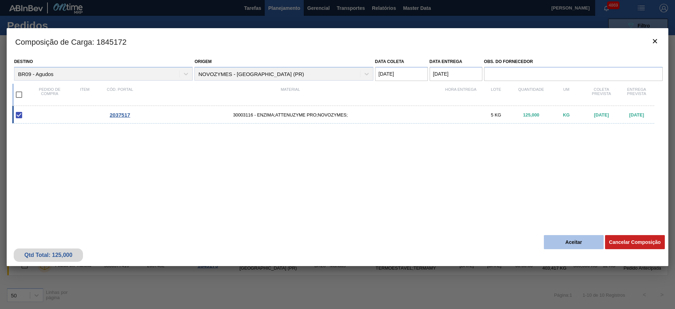
click at [571, 237] on button "Aceitar" at bounding box center [574, 242] width 60 height 14
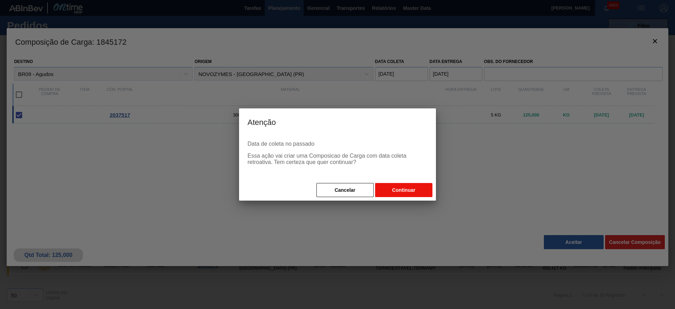
click at [394, 192] on button "Continuar" at bounding box center [403, 190] width 57 height 14
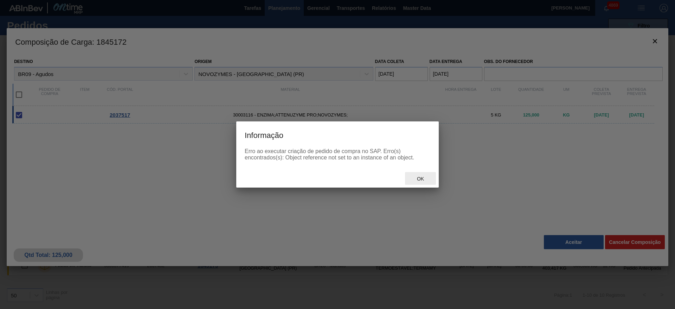
click at [417, 180] on span "Ok" at bounding box center [420, 179] width 18 height 6
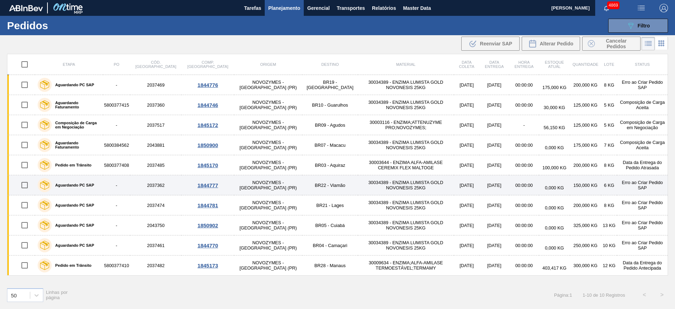
click at [187, 185] on div "1844777" at bounding box center [208, 185] width 50 height 6
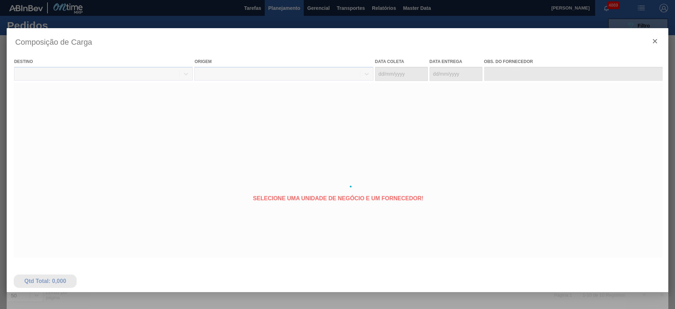
type coleta "[DATE]"
type entrega "[DATE]"
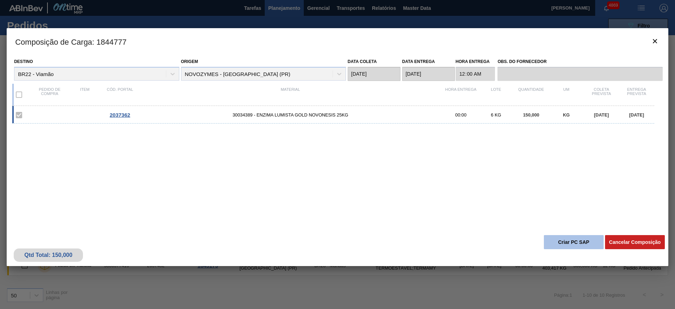
click at [572, 240] on button "Criar PC SAP" at bounding box center [574, 242] width 60 height 14
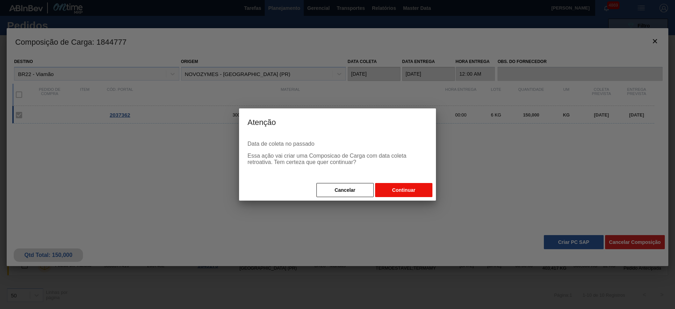
click at [397, 192] on button "Continuar" at bounding box center [403, 190] width 57 height 14
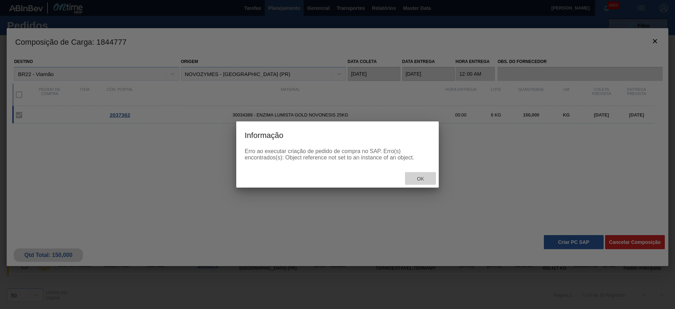
click at [429, 182] on div "Ok" at bounding box center [420, 178] width 31 height 13
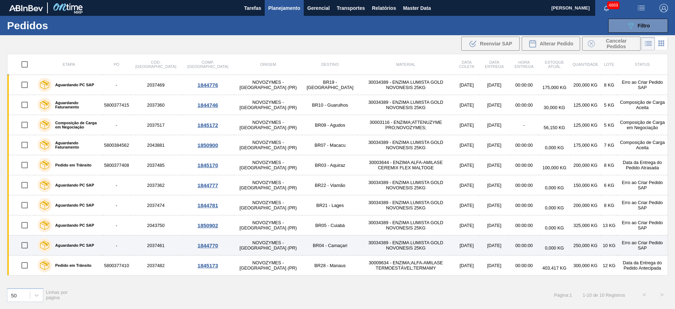
click at [191, 243] on div "1844770" at bounding box center [208, 245] width 50 height 6
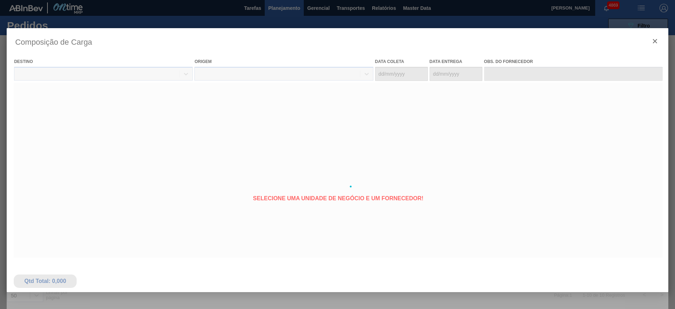
type coleta "07/10/2025"
type entrega "17/10/2025"
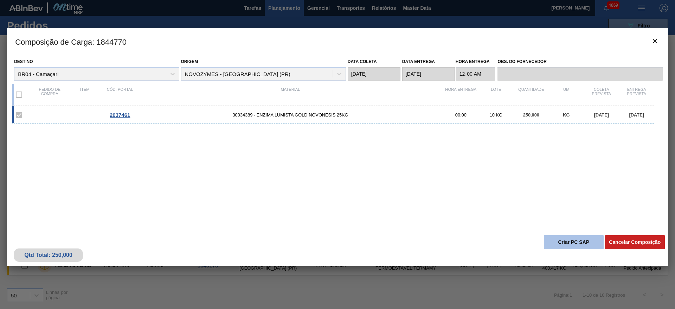
click at [565, 245] on button "Criar PC SAP" at bounding box center [574, 242] width 60 height 14
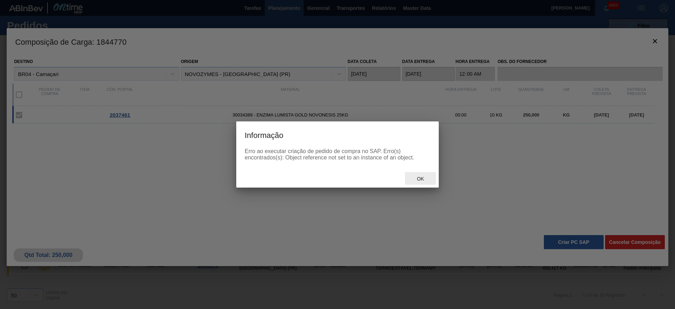
click at [418, 179] on span "Ok" at bounding box center [420, 179] width 18 height 6
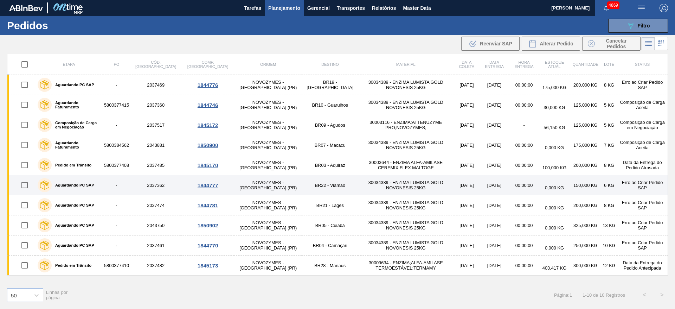
click at [195, 184] on div "1844777" at bounding box center [208, 185] width 50 height 6
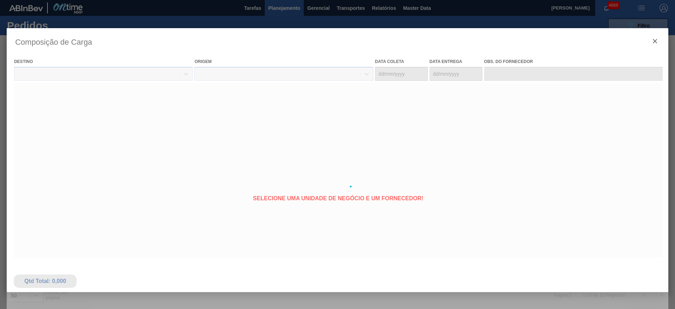
type coleta "[DATE]"
type entrega "10/10/2025"
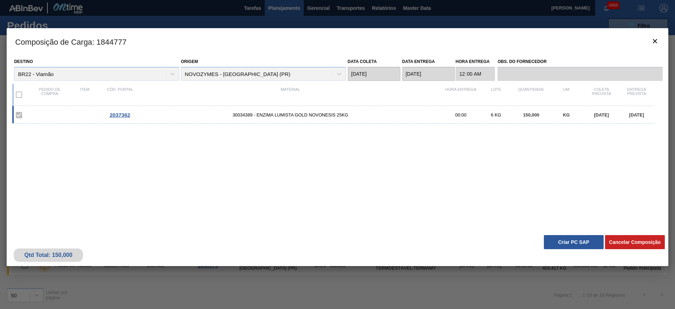
click at [569, 240] on button "Criar PC SAP" at bounding box center [574, 242] width 60 height 14
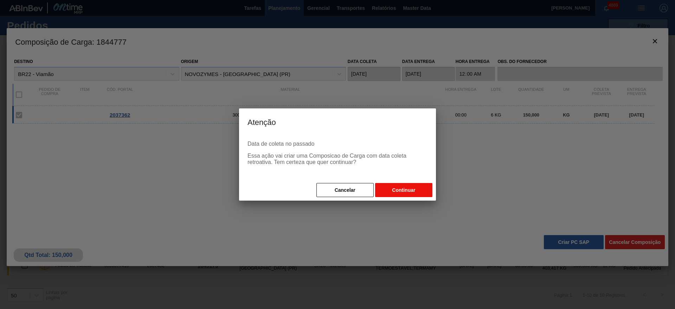
click at [400, 185] on button "Continuar" at bounding box center [403, 190] width 57 height 14
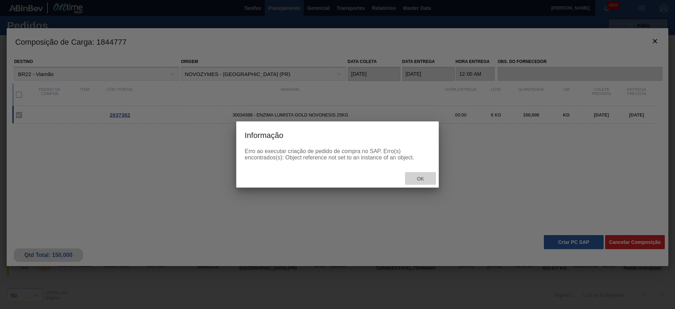
click at [425, 178] on span "Ok" at bounding box center [420, 179] width 18 height 6
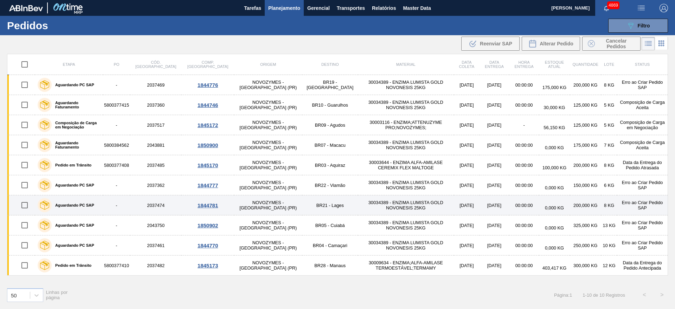
click at [186, 204] on div "1844781" at bounding box center [208, 205] width 50 height 6
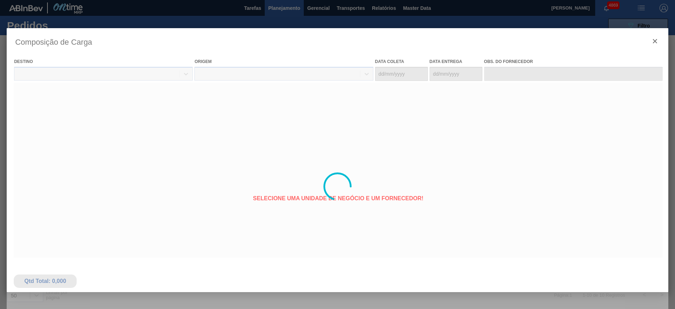
type coleta "03/10/2025"
type entrega "13/10/2025"
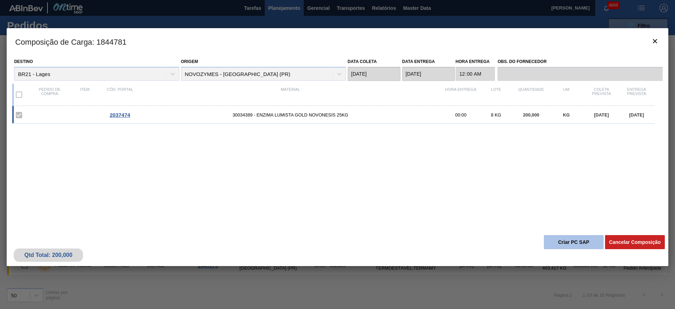
click at [579, 242] on button "Criar PC SAP" at bounding box center [574, 242] width 60 height 14
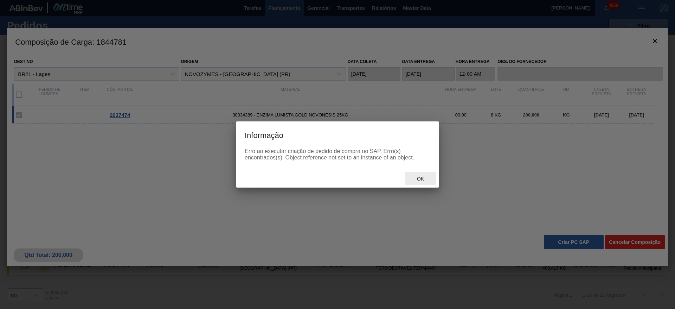
click at [426, 178] on span "Ok" at bounding box center [420, 179] width 18 height 6
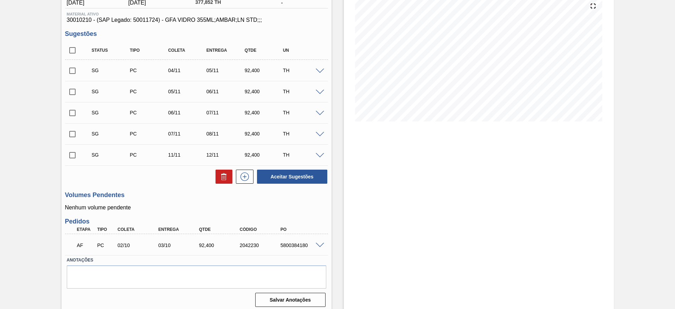
scroll to position [88, 0]
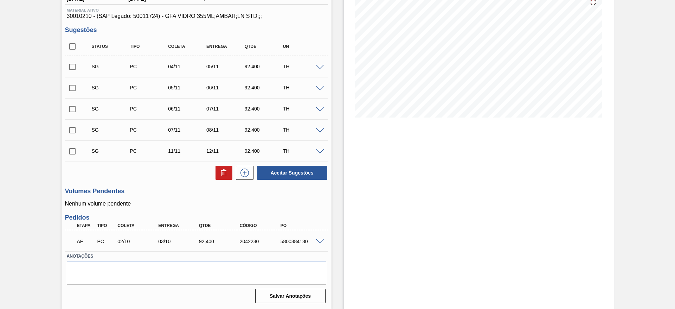
click at [320, 239] on span at bounding box center [320, 241] width 8 height 5
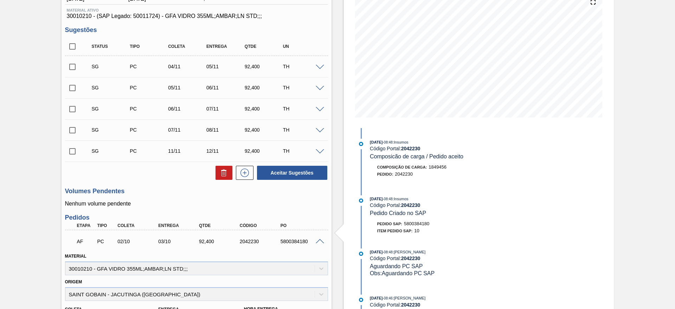
click at [319, 241] on span at bounding box center [320, 241] width 8 height 5
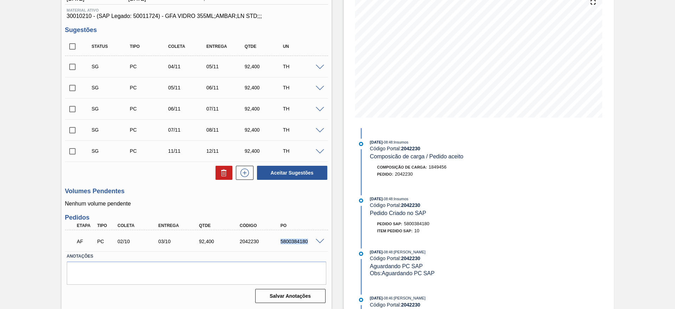
drag, startPoint x: 274, startPoint y: 240, endPoint x: 314, endPoint y: 243, distance: 39.5
click at [314, 243] on div "AF PC 02/10 03/10 92,[PHONE_NUMBER] 5800384180" at bounding box center [196, 241] width 263 height 18
copy div "5800384180"
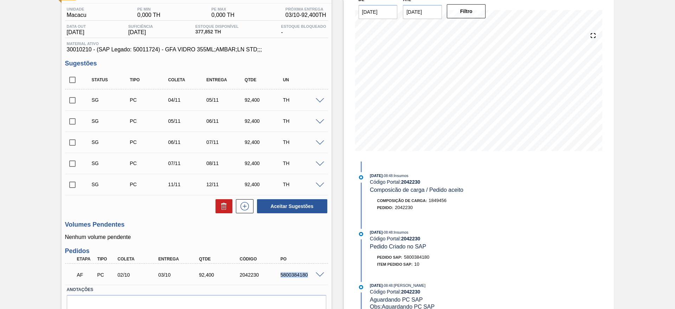
scroll to position [0, 0]
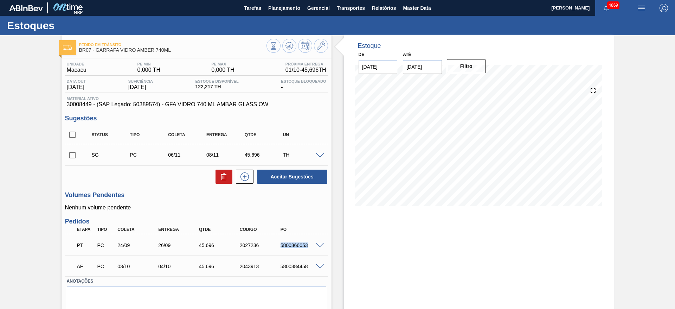
drag, startPoint x: 277, startPoint y: 244, endPoint x: 308, endPoint y: 245, distance: 30.3
click at [308, 245] on div "5800366053" at bounding box center [296, 245] width 41 height 6
drag, startPoint x: 281, startPoint y: 266, endPoint x: 318, endPoint y: 270, distance: 37.5
click at [314, 268] on div "5800384458" at bounding box center [296, 266] width 41 height 6
click at [368, 280] on div "Estoque De [DATE] Até [DATE] Filtro 02/10 Projeção de Estoque 167.913 [DOMAIN_N…" at bounding box center [479, 184] width 270 height 299
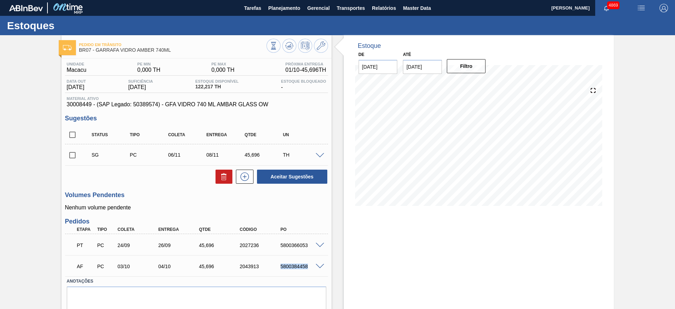
drag, startPoint x: 277, startPoint y: 266, endPoint x: 319, endPoint y: 262, distance: 42.7
click at [319, 263] on div "AF PC 03/10 04/10 45,[PHONE_NUMBER] 5800384458" at bounding box center [196, 266] width 263 height 18
copy div "5800384458"
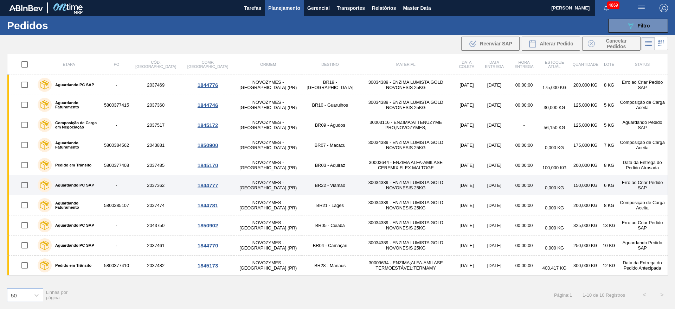
click at [195, 185] on div "1844777" at bounding box center [208, 185] width 50 height 6
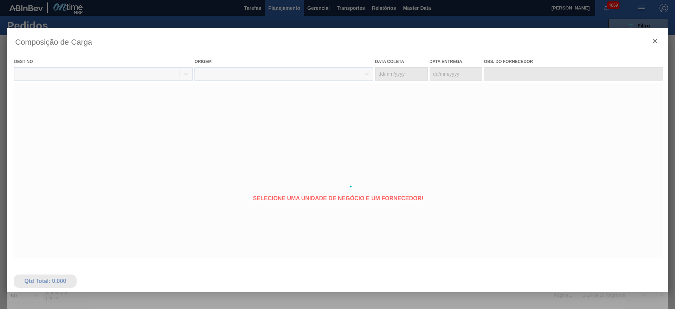
type coleta "[DATE]"
type entrega "[DATE]"
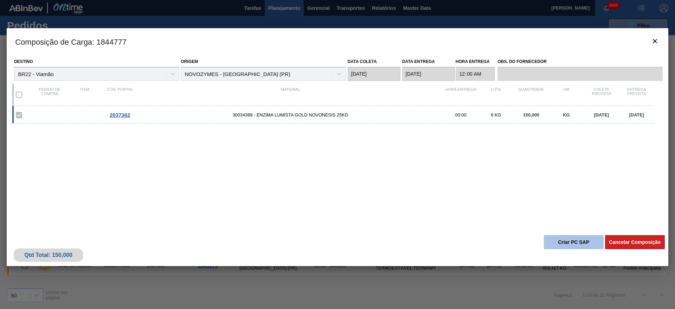
click at [579, 238] on button "Criar PC SAP" at bounding box center [574, 242] width 60 height 14
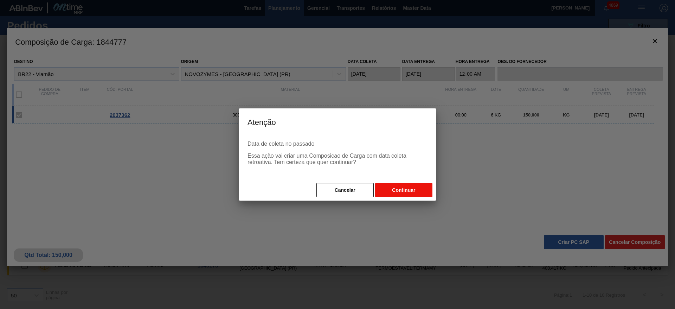
click at [403, 189] on button "Continuar" at bounding box center [403, 190] width 57 height 14
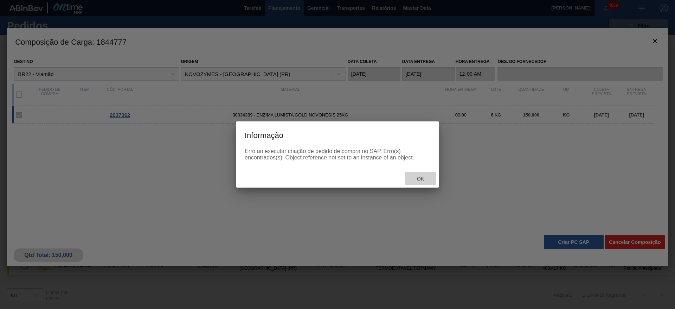
click at [423, 179] on span "Ok" at bounding box center [420, 179] width 18 height 6
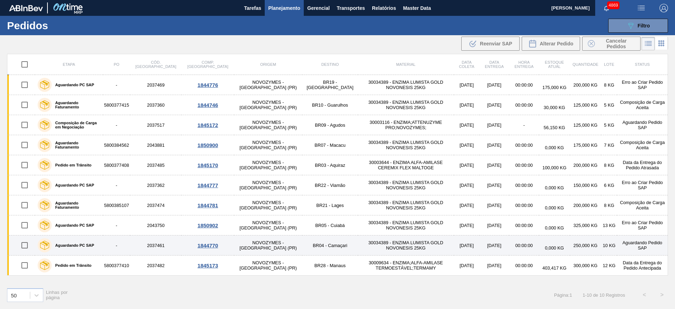
click at [190, 244] on div "1844770" at bounding box center [208, 245] width 50 height 6
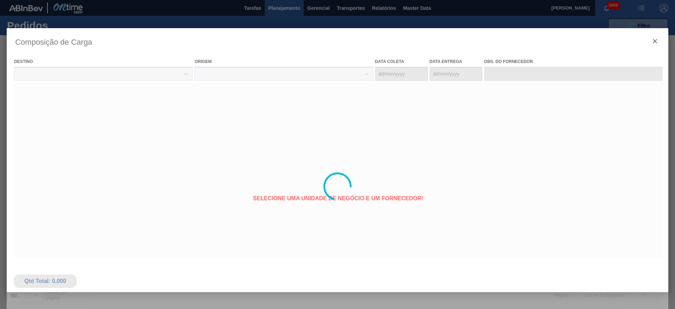
type coleta "[DATE]"
type entrega "[DATE]"
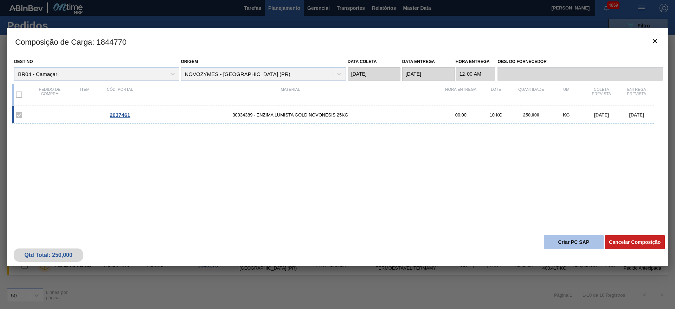
click at [566, 240] on button "Criar PC SAP" at bounding box center [574, 242] width 60 height 14
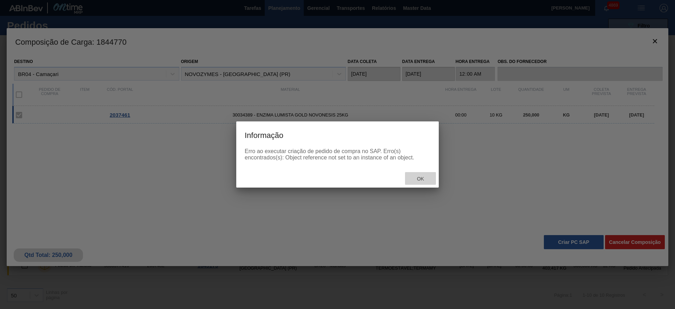
click at [419, 179] on span "Ok" at bounding box center [420, 179] width 18 height 6
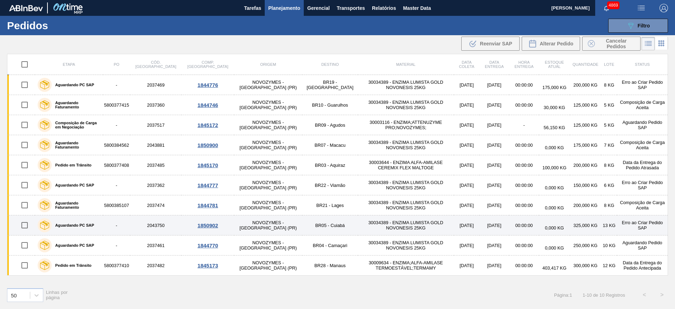
click at [192, 227] on div "1850902" at bounding box center [208, 225] width 50 height 6
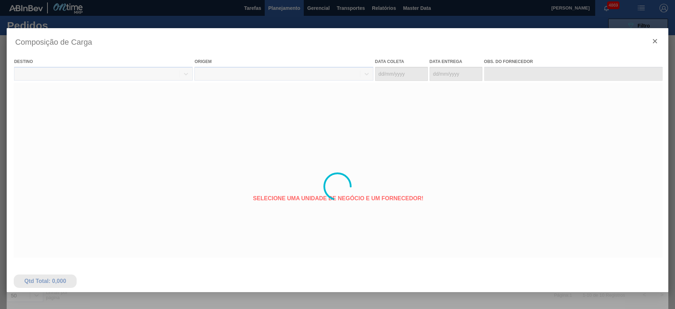
type coleta "[DATE]"
type entrega "[DATE]"
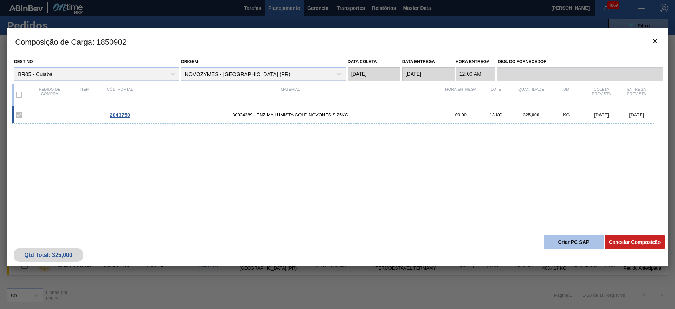
click at [589, 236] on button "Criar PC SAP" at bounding box center [574, 242] width 60 height 14
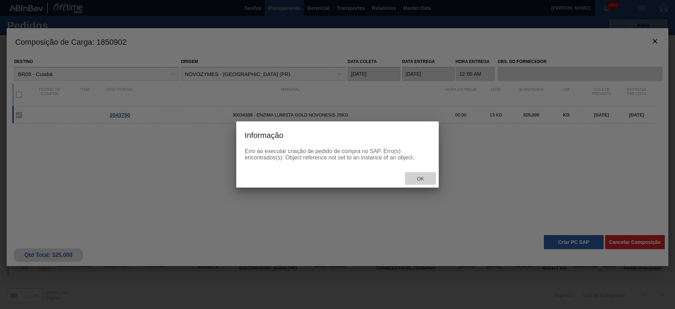
drag, startPoint x: 422, startPoint y: 174, endPoint x: 320, endPoint y: 94, distance: 130.2
click at [420, 175] on div "Ok" at bounding box center [420, 178] width 31 height 13
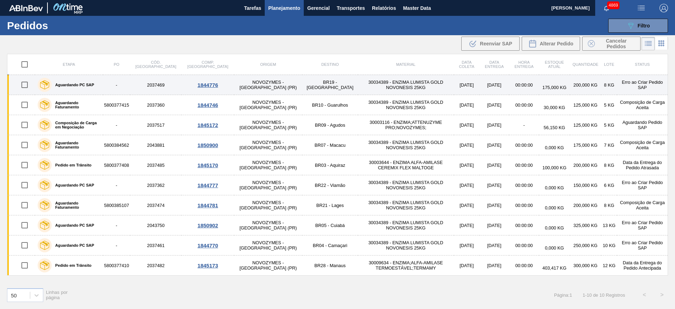
click at [192, 83] on div "1844776" at bounding box center [208, 85] width 50 height 6
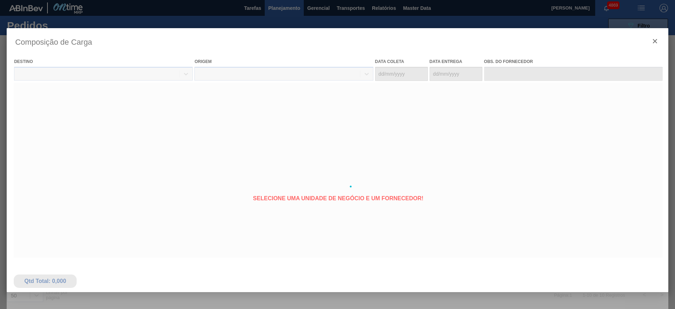
type coleta "[DATE]"
type entrega "[DATE]"
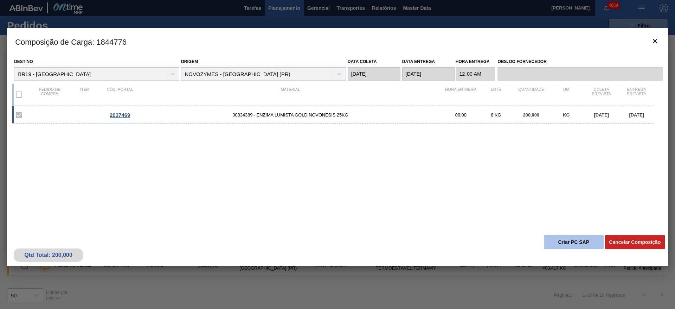
click at [573, 242] on button "Criar PC SAP" at bounding box center [574, 242] width 60 height 14
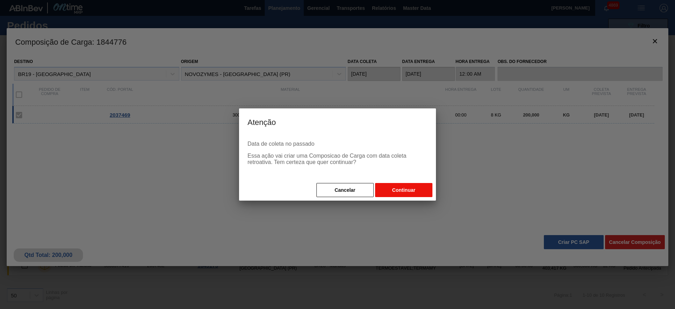
click at [406, 187] on button "Continuar" at bounding box center [403, 190] width 57 height 14
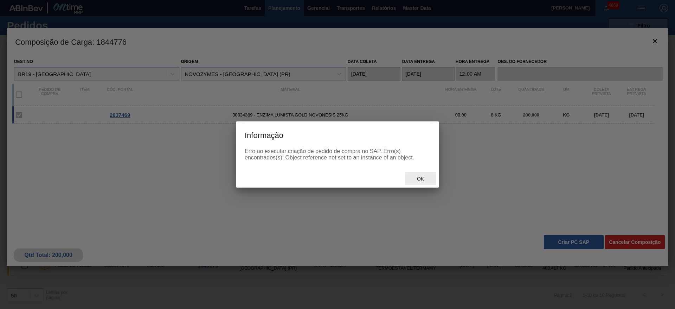
click at [427, 176] on span "Ok" at bounding box center [420, 179] width 18 height 6
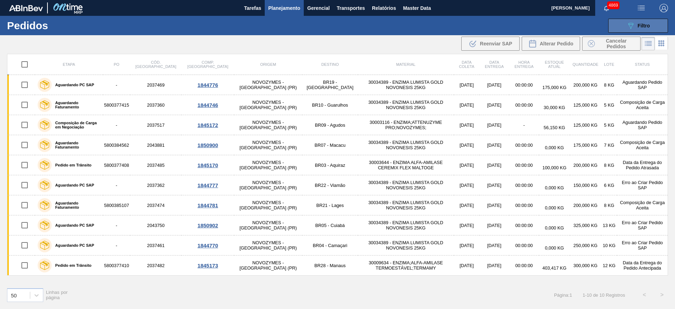
click at [636, 21] on button "089F7B8B-B2A5-4AFE-B5C0-19BA573D28AC Filtro" at bounding box center [638, 26] width 60 height 14
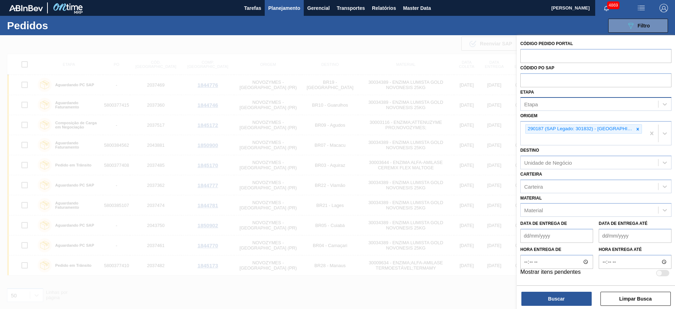
click at [568, 104] on div "Etapa" at bounding box center [590, 104] width 138 height 10
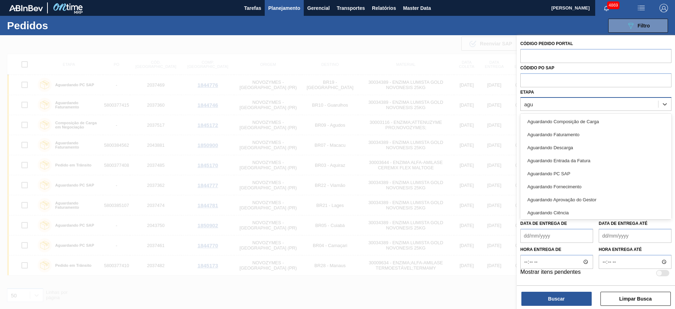
type input "agua"
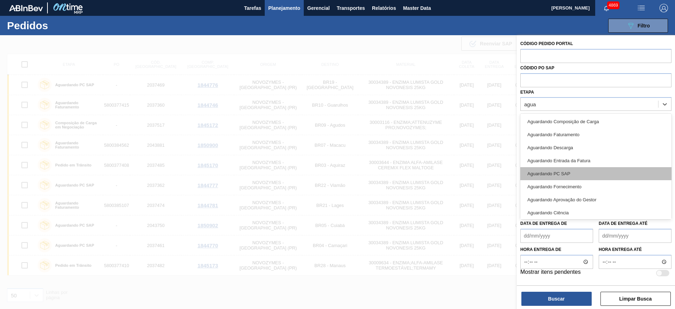
click at [576, 169] on div "Aguardando PC SAP" at bounding box center [596, 173] width 151 height 13
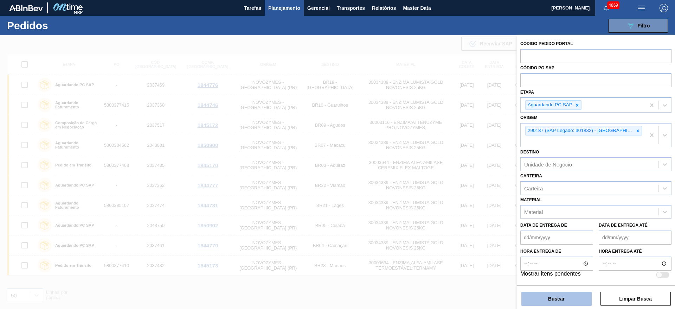
click at [566, 296] on button "Buscar" at bounding box center [557, 299] width 70 height 14
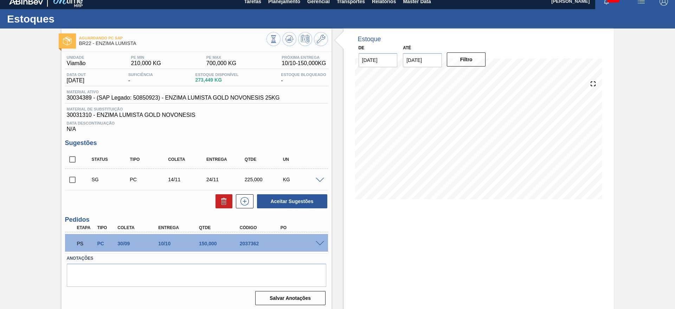
scroll to position [9, 0]
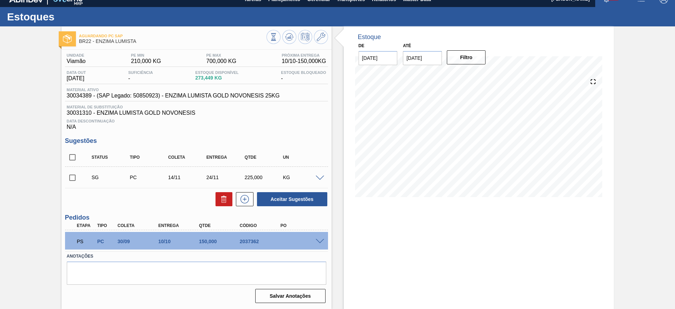
click at [316, 178] on span at bounding box center [320, 178] width 8 height 5
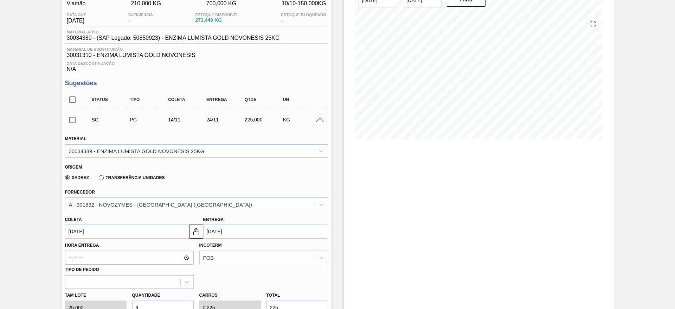
scroll to position [114, 0]
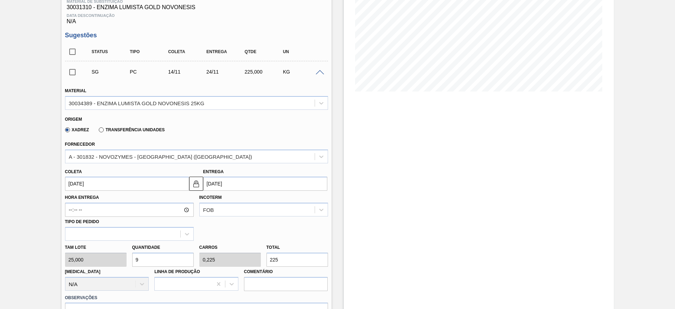
click at [160, 184] on input "[DATE]" at bounding box center [127, 184] width 124 height 14
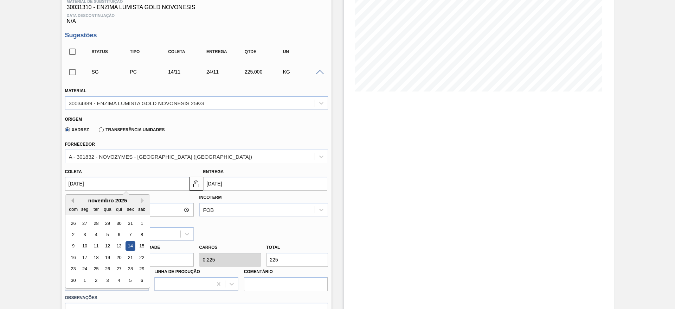
click at [71, 200] on button "Previous Month" at bounding box center [71, 200] width 5 height 5
click at [83, 236] on div "6" at bounding box center [84, 234] width 9 height 9
type input "[DATE]"
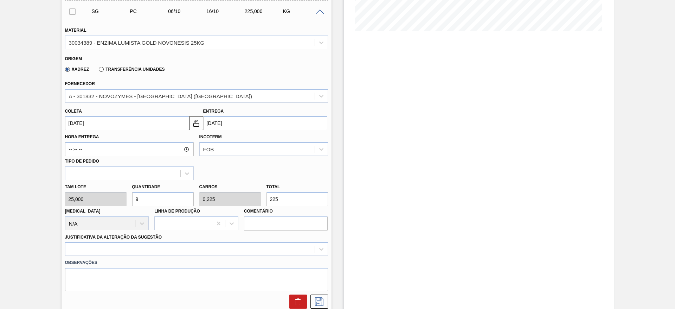
scroll to position [273, 0]
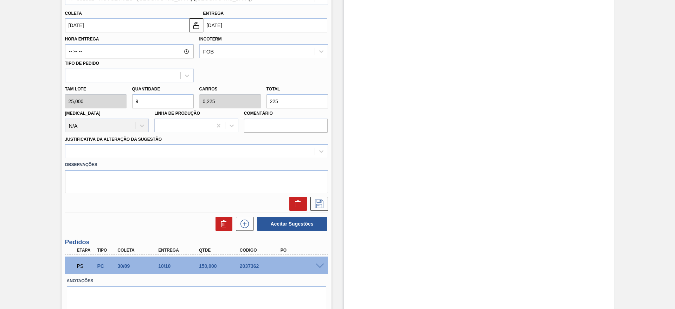
drag, startPoint x: 284, startPoint y: 97, endPoint x: 262, endPoint y: 102, distance: 22.6
click at [262, 102] on div "Tam lote 25,000 Quantidade 9 Carros 0,225 Total 225 [MEDICAL_DATA] N/A Linha de…" at bounding box center [196, 107] width 269 height 50
type input "0,04"
type input "0,001"
type input "1"
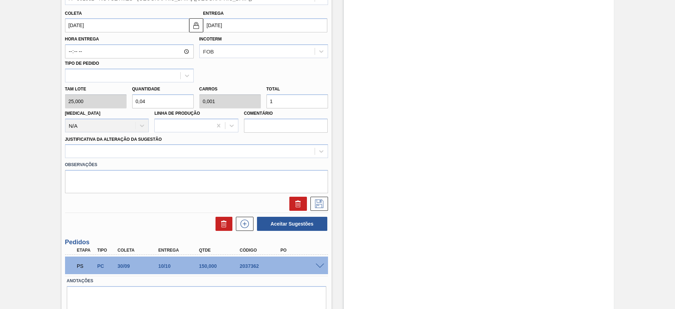
type input "0,6"
type input "0,015"
type input "15"
type input "6"
type input "0,15"
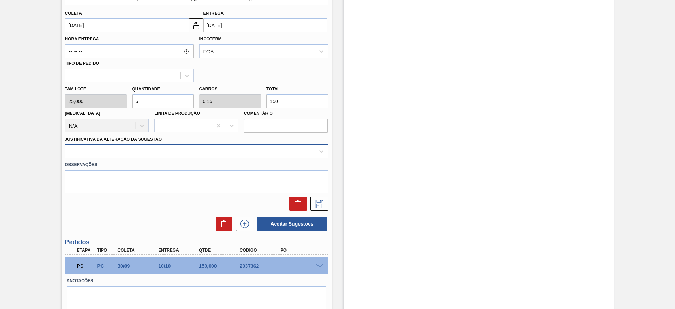
type input "150"
click at [223, 148] on div at bounding box center [189, 151] width 249 height 10
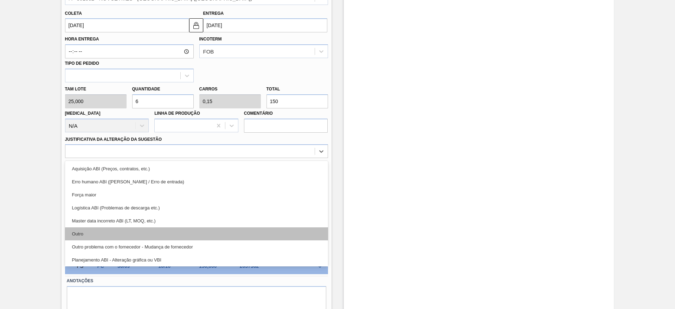
click at [181, 236] on div "Outro" at bounding box center [196, 233] width 263 height 13
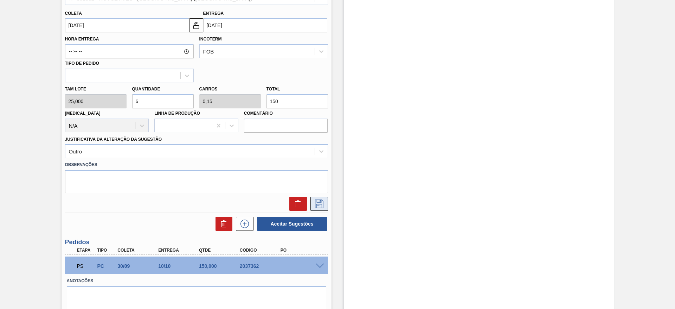
click at [319, 202] on icon at bounding box center [319, 203] width 11 height 8
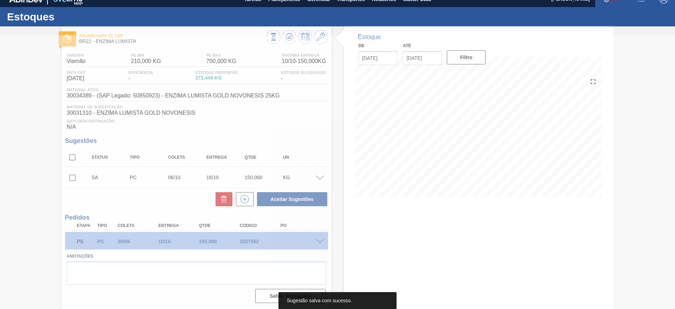
scroll to position [9, 0]
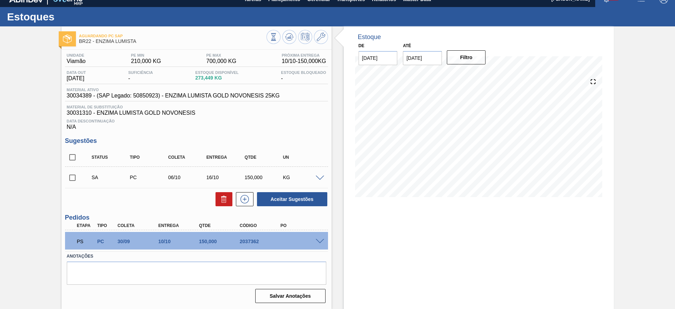
click at [71, 179] on input "checkbox" at bounding box center [72, 177] width 15 height 15
click at [282, 198] on button "Aceitar Sugestões" at bounding box center [292, 199] width 70 height 14
checkbox input "false"
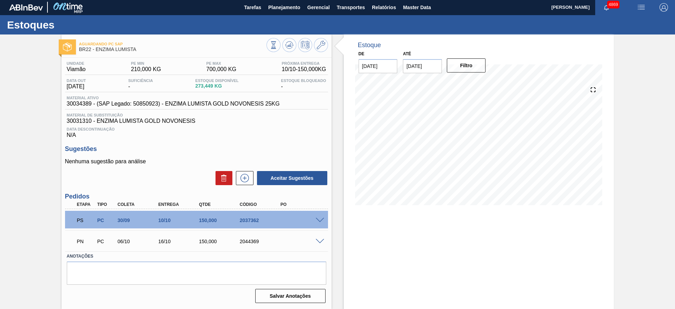
scroll to position [1, 0]
click at [320, 219] on span at bounding box center [320, 220] width 8 height 5
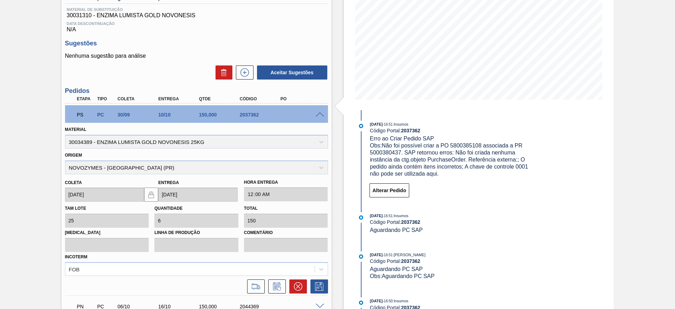
scroll to position [171, 0]
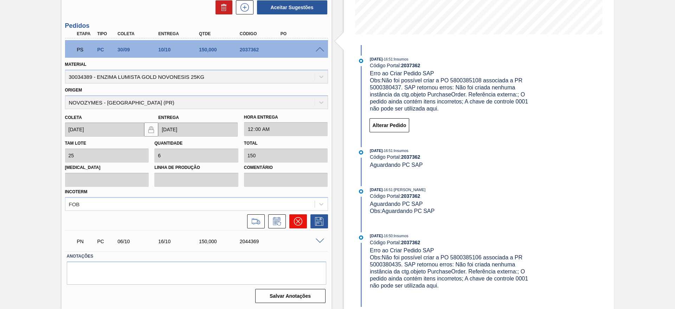
click at [293, 218] on button at bounding box center [298, 221] width 18 height 14
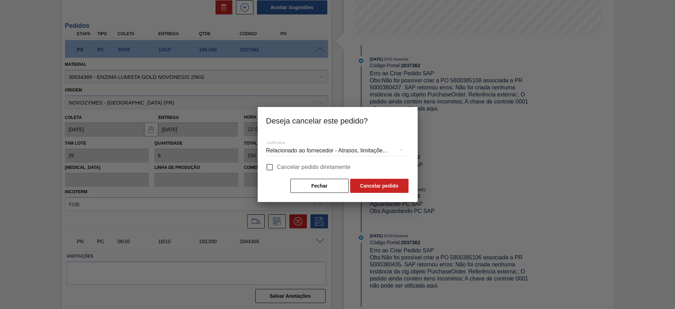
click at [269, 169] on input "Cancelar pedido diretamente" at bounding box center [269, 167] width 15 height 15
checkbox input "true"
click at [285, 148] on div "Relacionado ao fornecedor - Atrasos, limitações de capacidade, etc." at bounding box center [337, 151] width 143 height 20
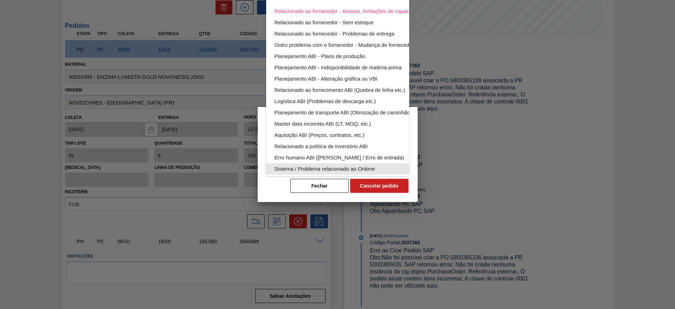
scroll to position [46, 0]
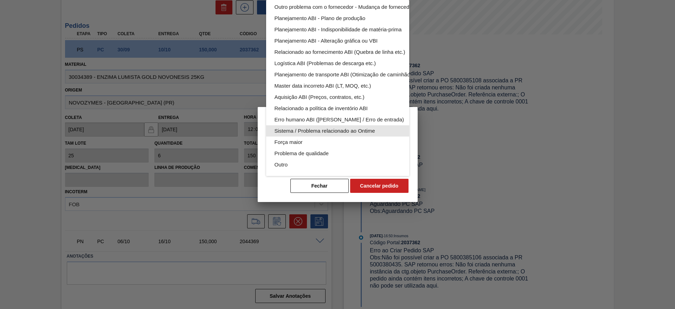
click at [319, 125] on div "Sistema / Problema relacionado ao Ontime" at bounding box center [354, 130] width 159 height 11
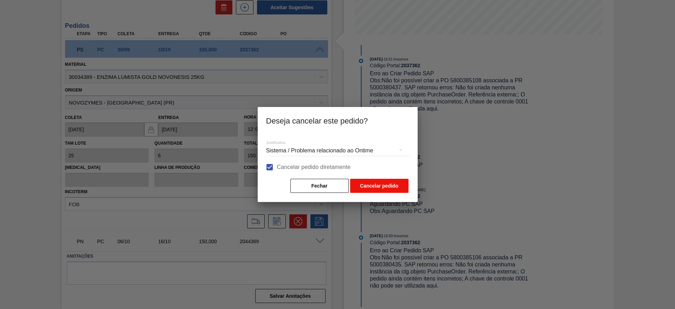
click at [369, 186] on button "Cancelar pedido" at bounding box center [379, 186] width 58 height 14
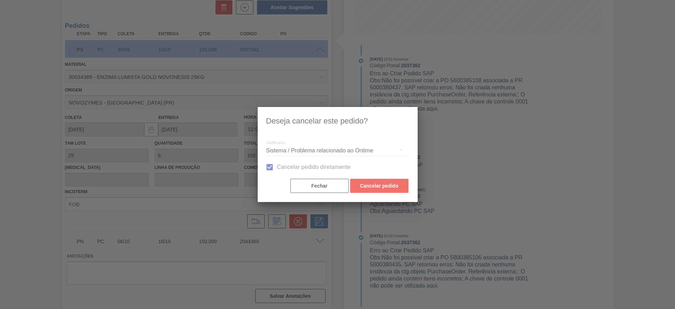
scroll to position [0, 0]
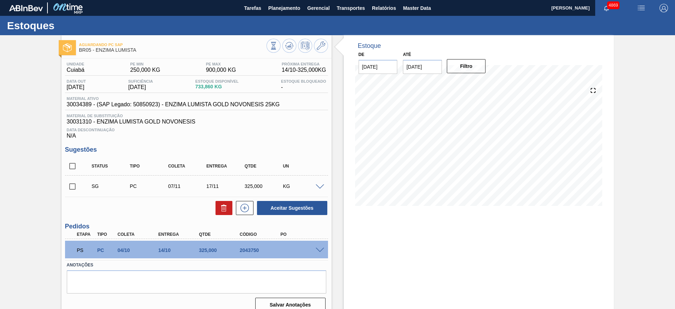
click at [319, 185] on span at bounding box center [320, 186] width 8 height 5
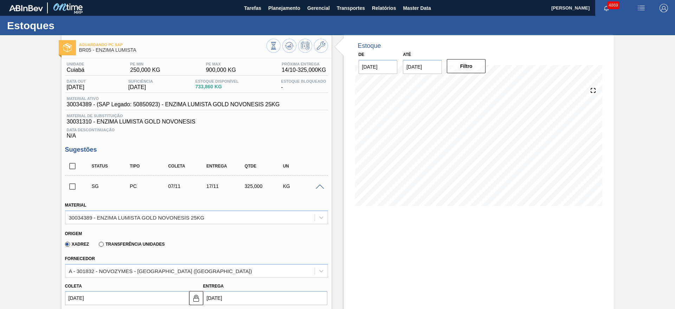
click at [123, 299] on input "[DATE]" at bounding box center [127, 298] width 124 height 14
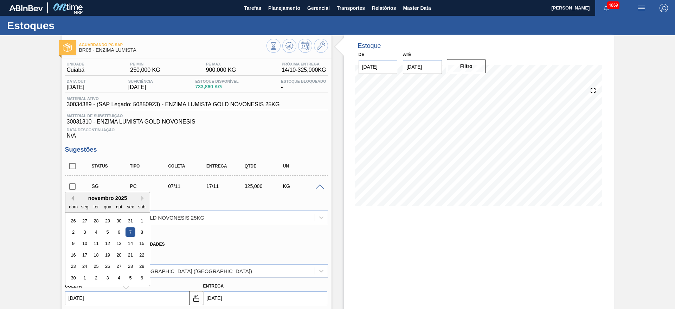
click at [71, 199] on button "Previous Month" at bounding box center [71, 198] width 5 height 5
click at [85, 230] on div "6" at bounding box center [84, 231] width 9 height 9
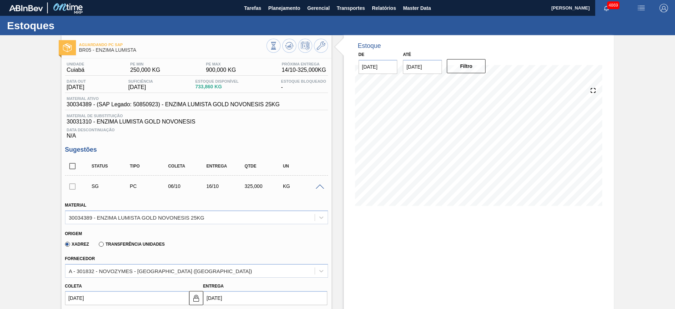
type input "06/10/2025"
type input "[DATE]"
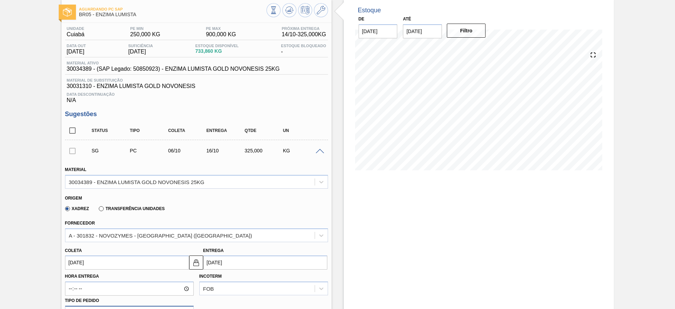
scroll to position [106, 0]
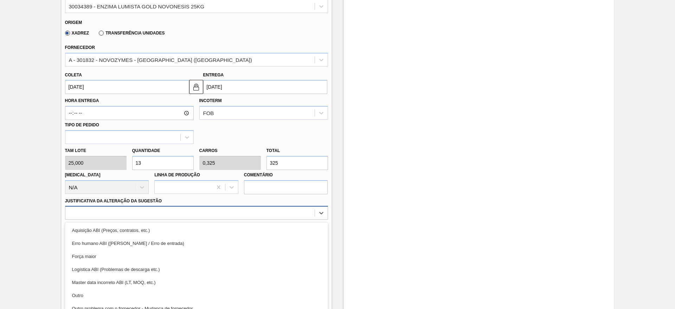
click at [142, 213] on div "option Aquisição ABI (Preços, contratos, etc.) focused, 1 of 18. 18 results ava…" at bounding box center [196, 213] width 263 height 14
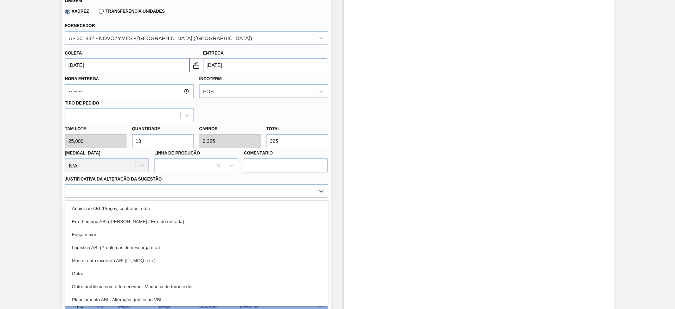
click at [141, 273] on div "Outro" at bounding box center [196, 273] width 263 height 13
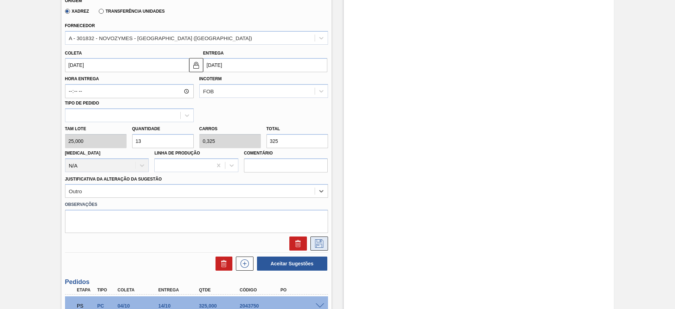
click at [321, 245] on icon at bounding box center [319, 243] width 11 height 8
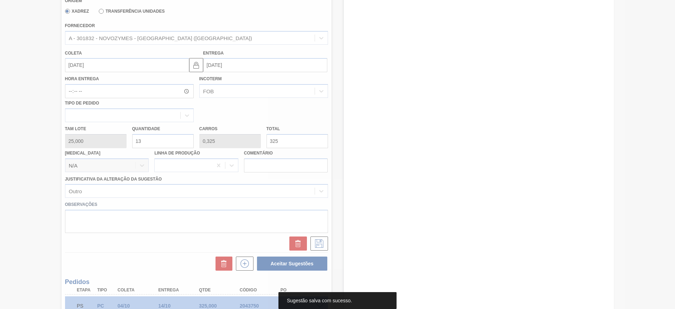
scroll to position [9, 0]
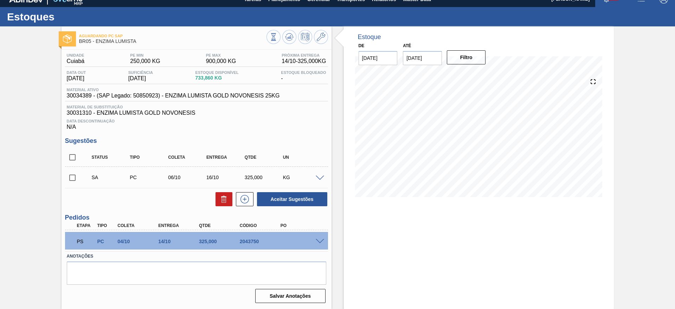
click at [316, 241] on span at bounding box center [320, 241] width 8 height 5
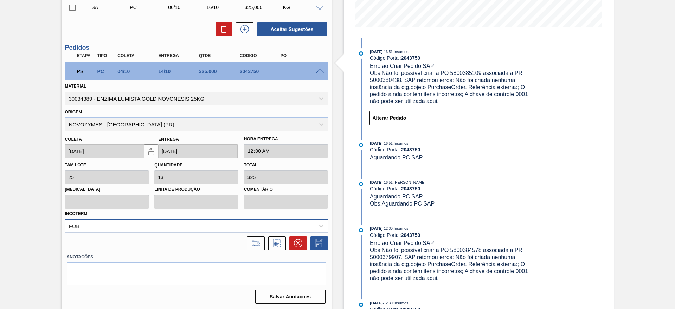
scroll to position [179, 0]
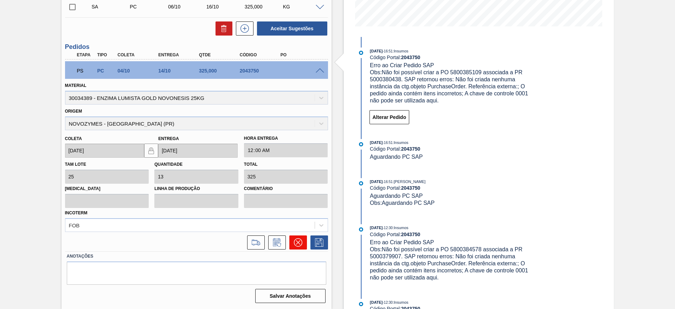
click at [298, 242] on icon at bounding box center [298, 242] width 4 height 4
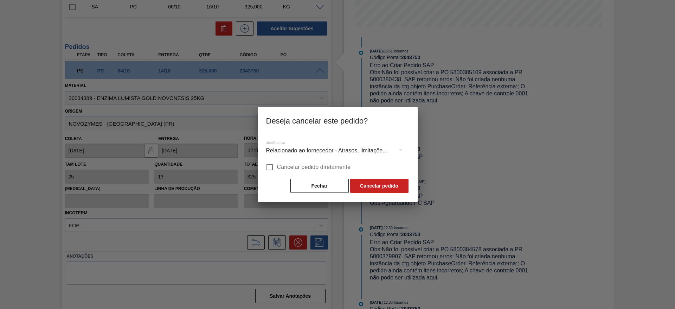
click at [270, 167] on input "Cancelar pedido diretamente" at bounding box center [269, 167] width 15 height 15
checkbox input "true"
click at [334, 147] on div "Relacionado ao fornecedor - Atrasos, limitações de capacidade, etc." at bounding box center [337, 151] width 143 height 20
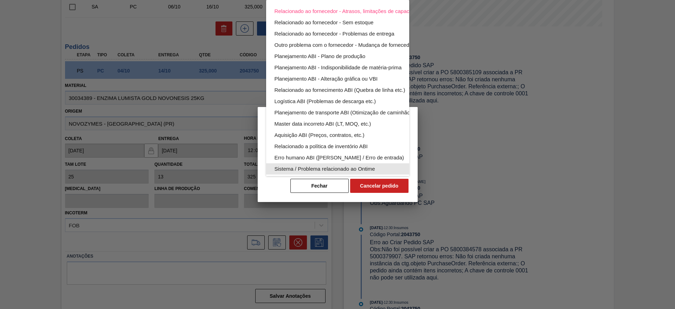
scroll to position [46, 0]
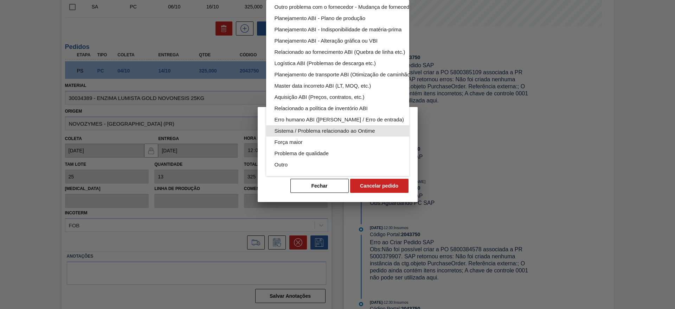
click at [314, 125] on div "Sistema / Problema relacionado ao Ontime" at bounding box center [354, 130] width 159 height 11
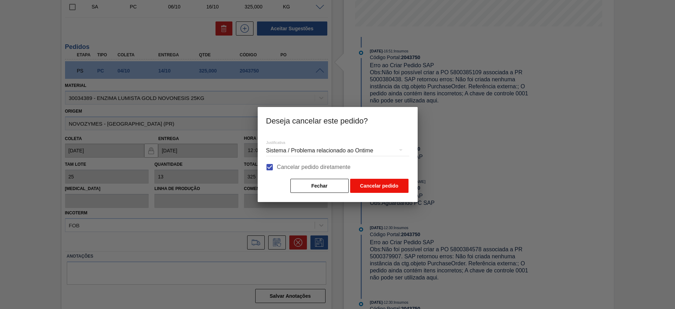
click at [374, 185] on button "Cancelar pedido" at bounding box center [379, 186] width 58 height 14
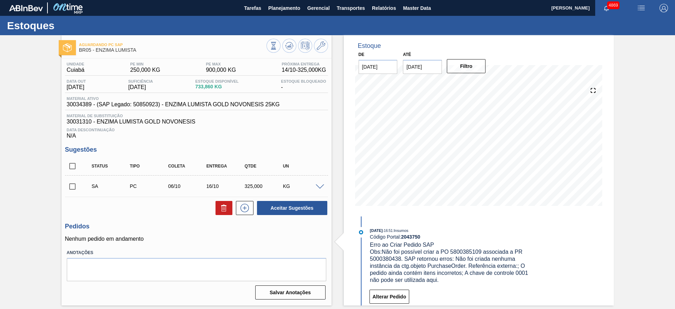
scroll to position [0, 0]
click at [291, 47] on icon at bounding box center [289, 46] width 8 height 8
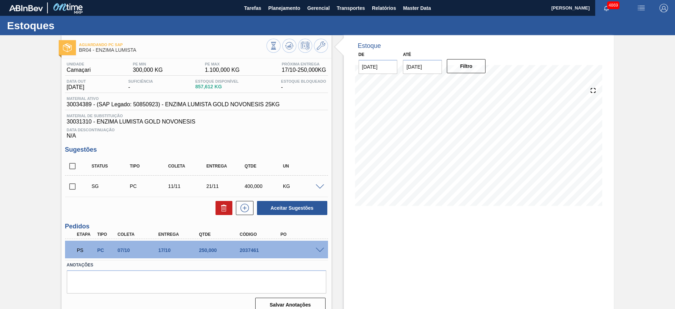
click at [318, 186] on span at bounding box center [320, 186] width 8 height 5
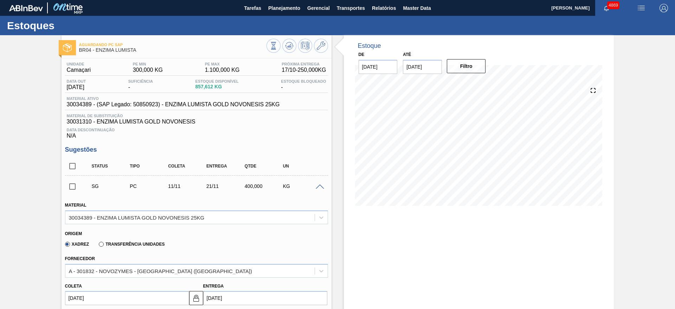
scroll to position [106, 0]
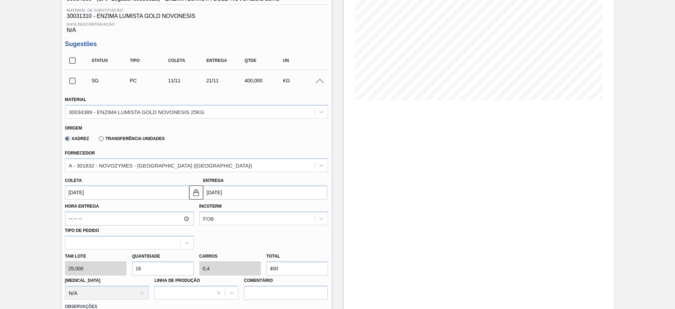
click at [133, 192] on input "[DATE]" at bounding box center [127, 192] width 124 height 14
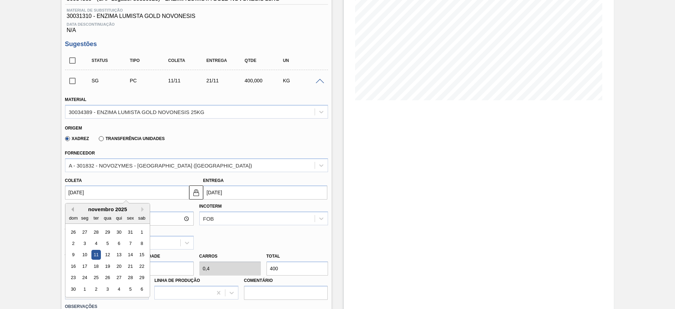
click at [71, 208] on button "Previous Month" at bounding box center [71, 209] width 5 height 5
click at [96, 243] on div "7" at bounding box center [95, 242] width 9 height 9
type input "[DATE]"
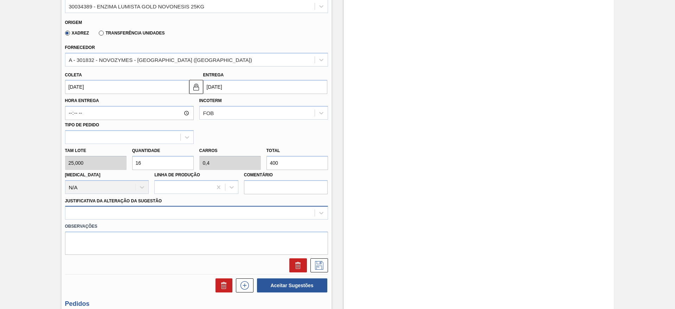
scroll to position [297, 0]
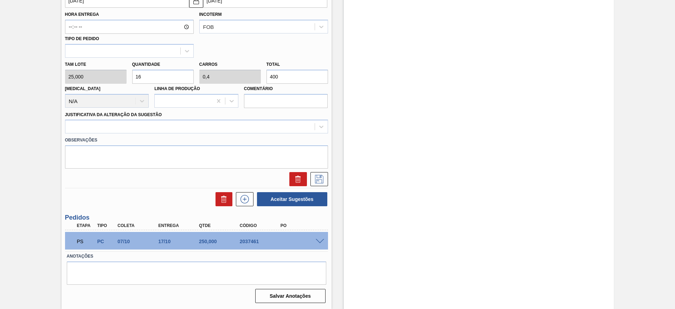
drag, startPoint x: 279, startPoint y: 77, endPoint x: 254, endPoint y: 68, distance: 26.5
click at [254, 68] on div "Tam lote 25,000 Quantidade 16 Carros 0,4 Total 400 [MEDICAL_DATA] N/A Linha de …" at bounding box center [196, 83] width 269 height 50
type input "0,08"
type input "0,002"
type input "2"
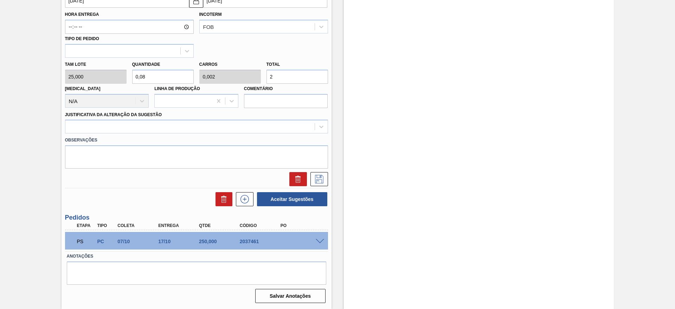
type input "1"
type input "0,025"
type input "25"
type input "10"
type input "0,25"
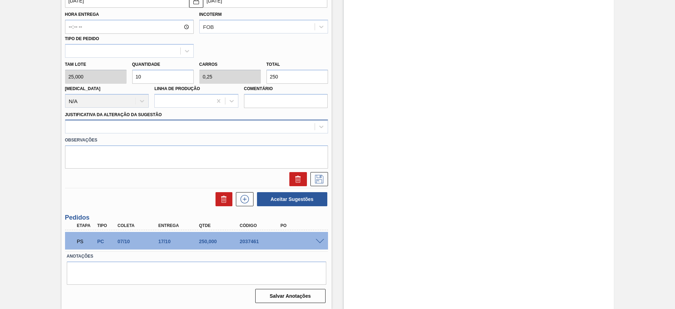
type input "250"
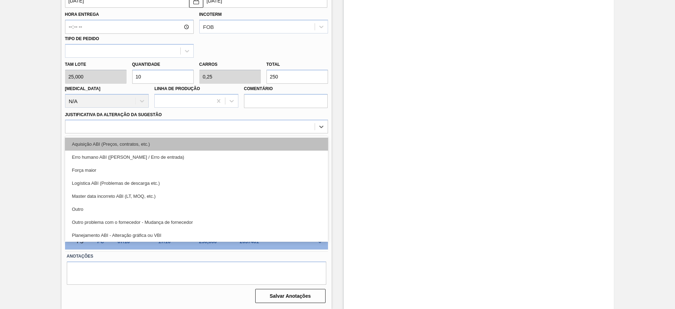
drag, startPoint x: 173, startPoint y: 123, endPoint x: 159, endPoint y: 150, distance: 29.7
click at [171, 125] on div at bounding box center [189, 127] width 249 height 10
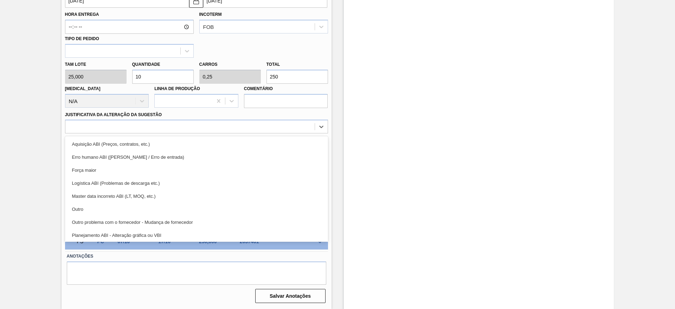
drag, startPoint x: 130, startPoint y: 211, endPoint x: 140, endPoint y: 208, distance: 10.5
click at [130, 211] on div "Outro" at bounding box center [196, 209] width 263 height 13
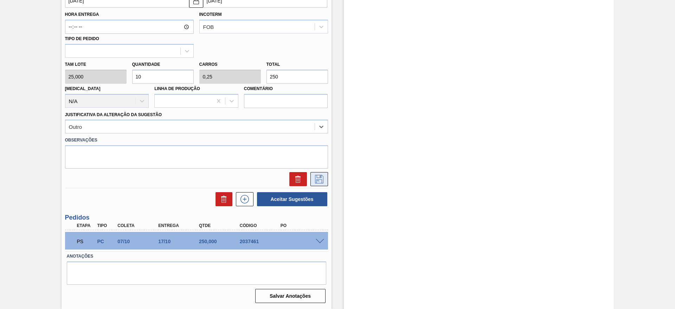
click at [326, 181] on button at bounding box center [320, 179] width 18 height 14
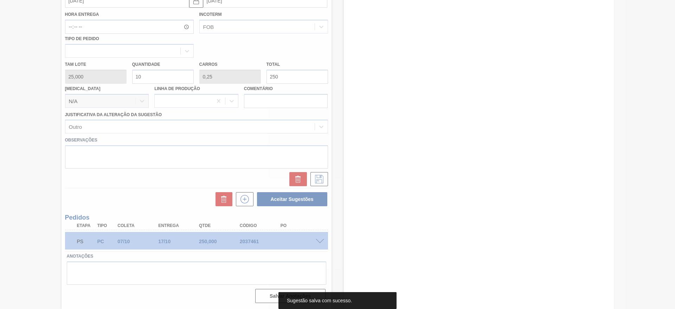
scroll to position [9, 0]
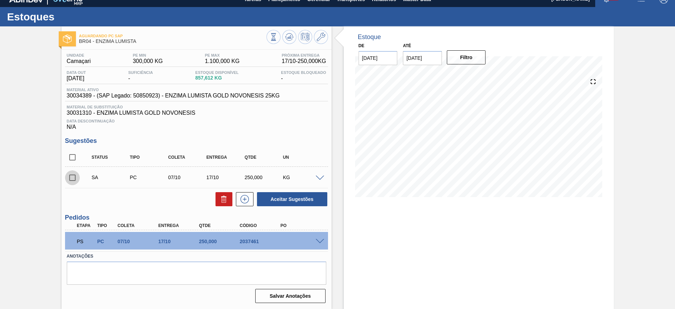
drag, startPoint x: 70, startPoint y: 175, endPoint x: 88, endPoint y: 177, distance: 18.4
click at [68, 175] on input "checkbox" at bounding box center [72, 177] width 15 height 15
click at [273, 199] on button "Aceitar Sugestões" at bounding box center [292, 199] width 70 height 14
checkbox input "false"
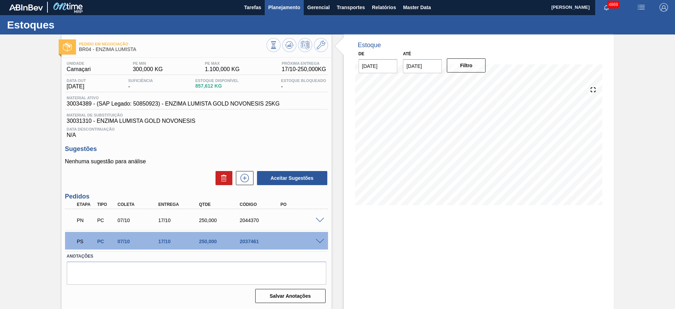
scroll to position [1, 0]
click at [320, 241] on span at bounding box center [320, 241] width 8 height 5
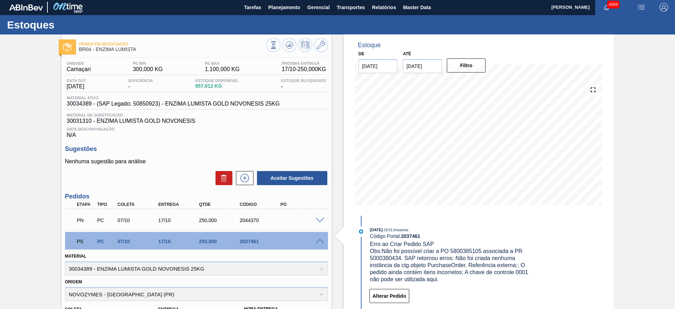
scroll to position [171, 0]
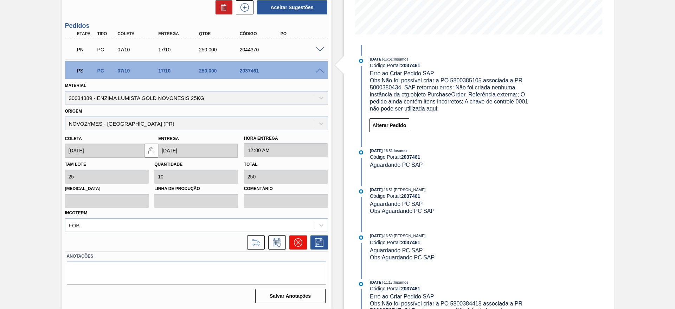
click at [296, 243] on icon at bounding box center [298, 242] width 8 height 8
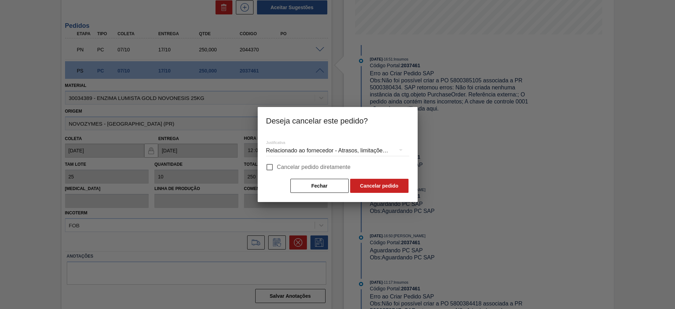
click at [271, 147] on div "Relacionado ao fornecedor - Atrasos, limitações de capacidade, etc." at bounding box center [337, 151] width 143 height 20
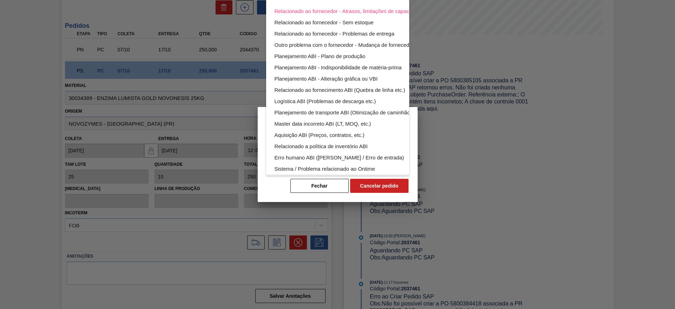
scroll to position [46, 0]
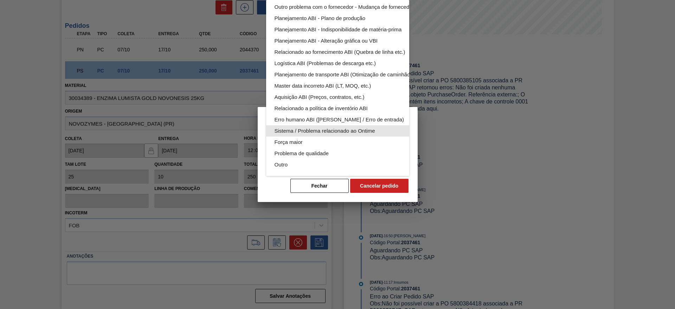
click at [296, 127] on div "Sistema / Problema relacionado ao Ontime" at bounding box center [354, 130] width 159 height 11
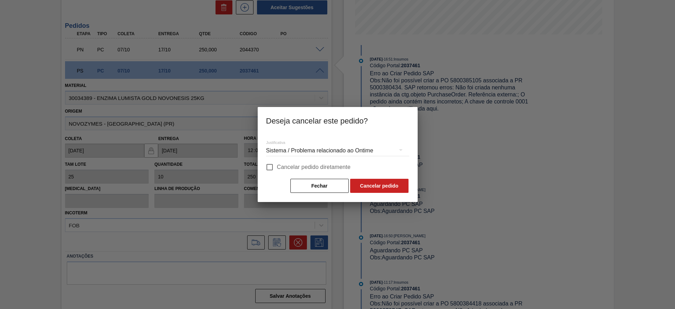
click at [271, 168] on input "Cancelar pedido diretamente" at bounding box center [269, 167] width 15 height 15
checkbox input "true"
click at [377, 188] on button "Cancelar pedido" at bounding box center [379, 186] width 58 height 14
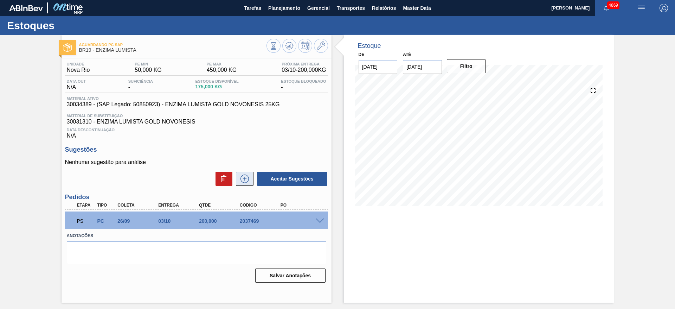
click at [247, 181] on icon at bounding box center [244, 178] width 11 height 8
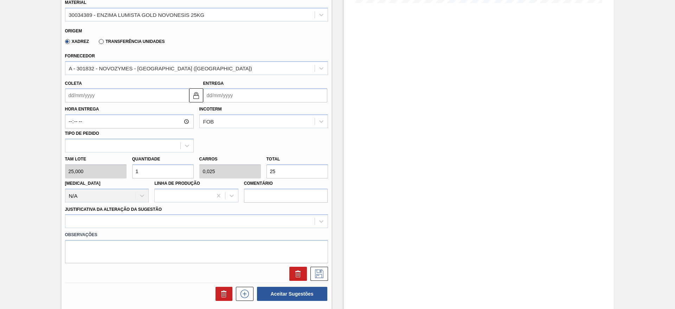
scroll to position [264, 0]
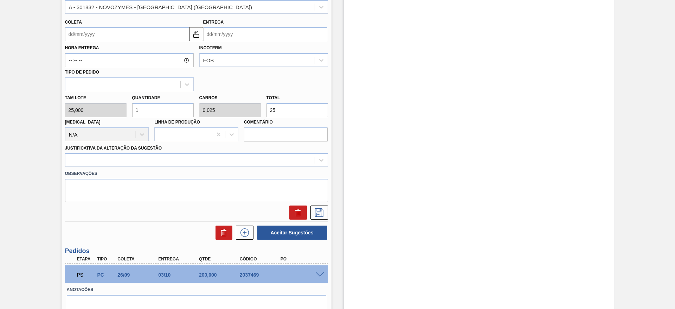
click at [102, 36] on input "Coleta" at bounding box center [127, 34] width 124 height 14
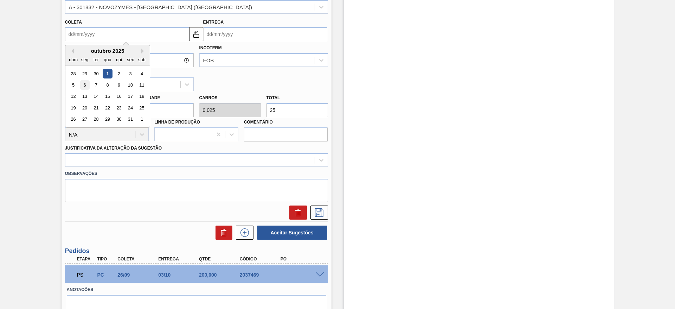
click at [85, 85] on div "6" at bounding box center [84, 84] width 9 height 9
type input "[DATE]"
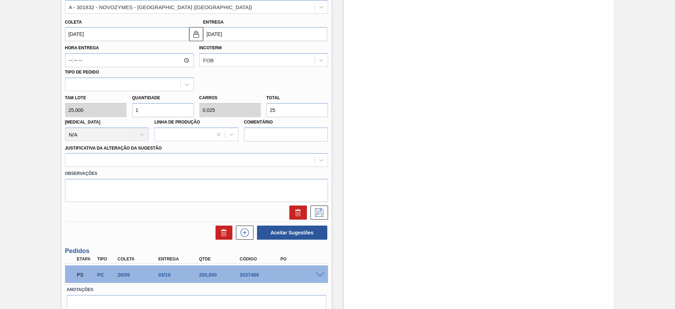
click at [232, 104] on div "Tam lote 25,000 Quantidade 1 Carros 0,025 Total 25 [MEDICAL_DATA] N/A Linha de …" at bounding box center [196, 116] width 269 height 50
type input "2"
type input "0,08"
type input "0,002"
type input "0,8"
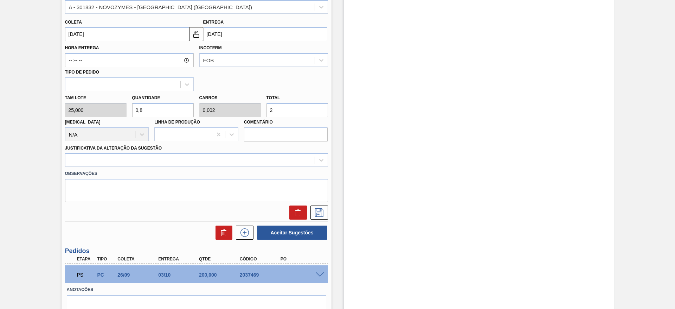
type input "0,02"
type input "20"
type input "8"
type input "0,2"
type input "200"
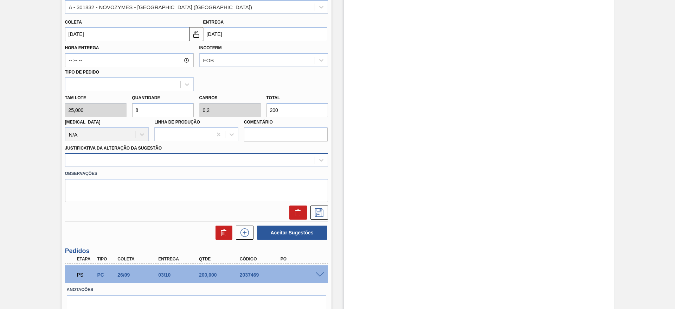
click at [123, 161] on div at bounding box center [189, 160] width 249 height 10
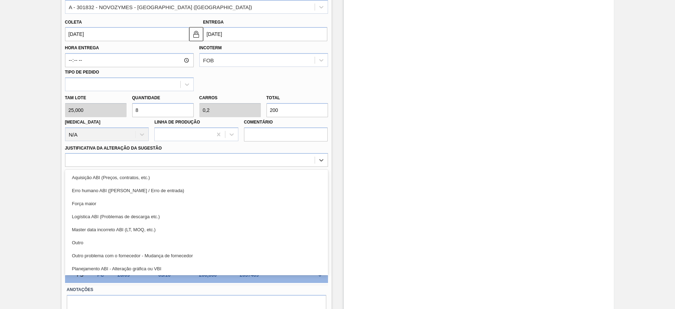
click at [119, 243] on div "Outro" at bounding box center [196, 242] width 263 height 13
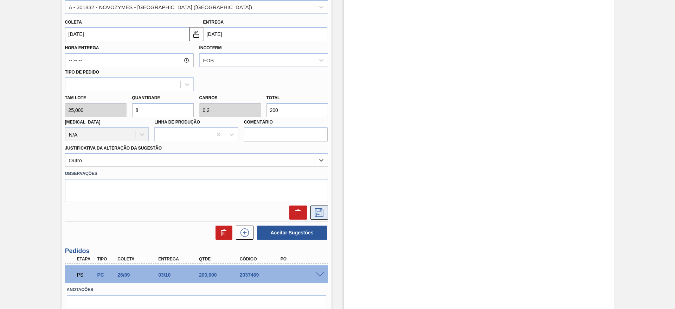
click at [316, 212] on icon at bounding box center [319, 212] width 11 height 8
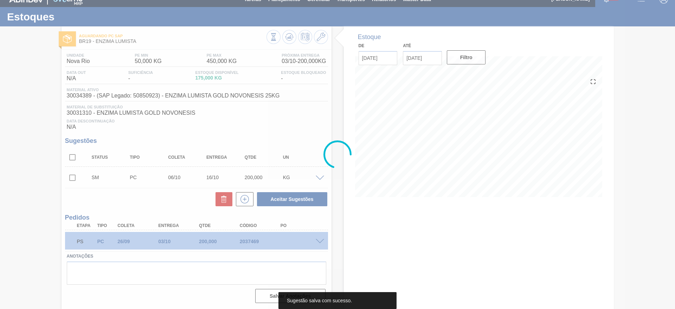
scroll to position [9, 0]
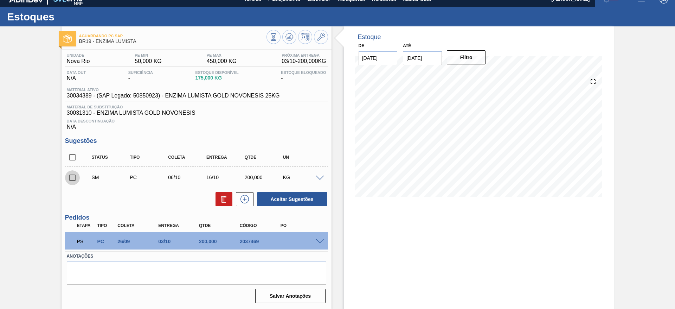
click at [74, 178] on input "checkbox" at bounding box center [72, 177] width 15 height 15
click at [280, 202] on button "Aceitar Sugestões" at bounding box center [292, 199] width 70 height 14
checkbox input "false"
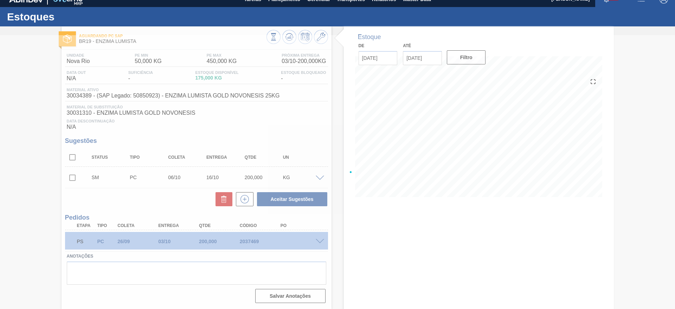
scroll to position [1, 0]
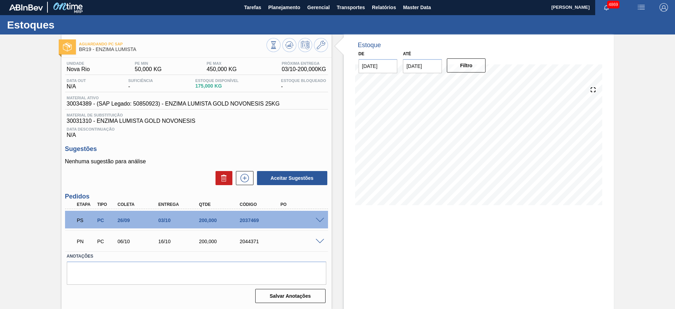
click at [317, 239] on span at bounding box center [320, 241] width 8 height 5
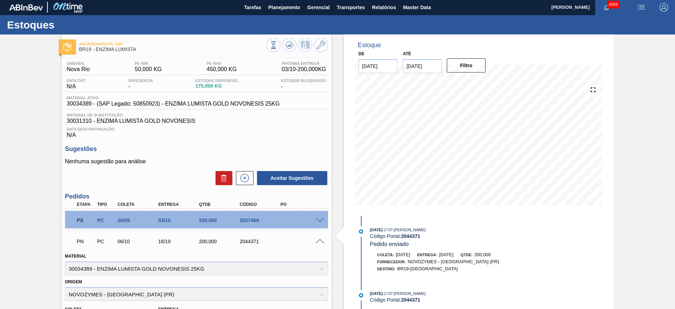
click at [318, 219] on span at bounding box center [320, 220] width 8 height 5
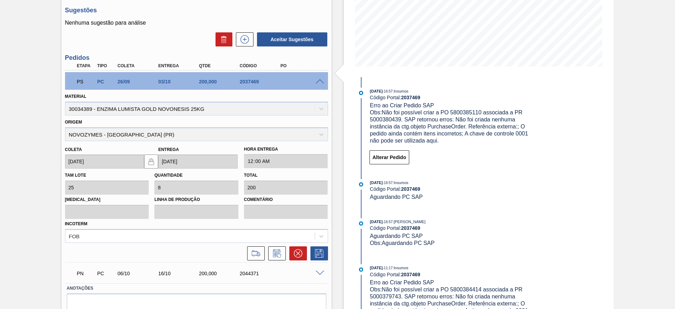
scroll to position [159, 0]
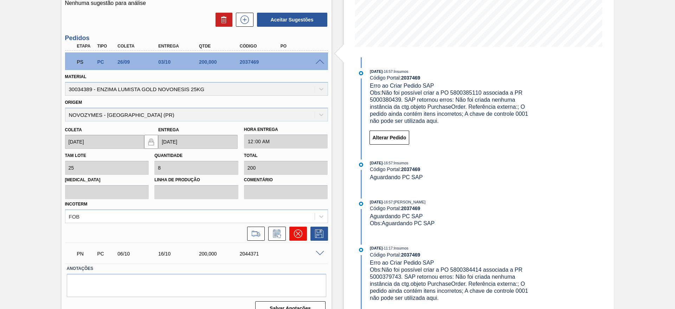
click at [297, 234] on icon at bounding box center [298, 233] width 4 height 4
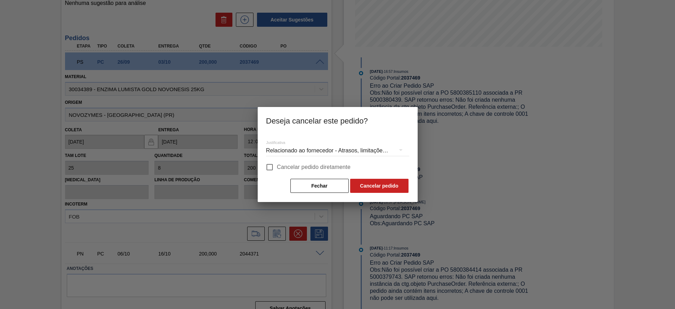
click at [299, 147] on div "Relacionado ao fornecedor - Atrasos, limitações de capacidade, etc." at bounding box center [337, 151] width 143 height 20
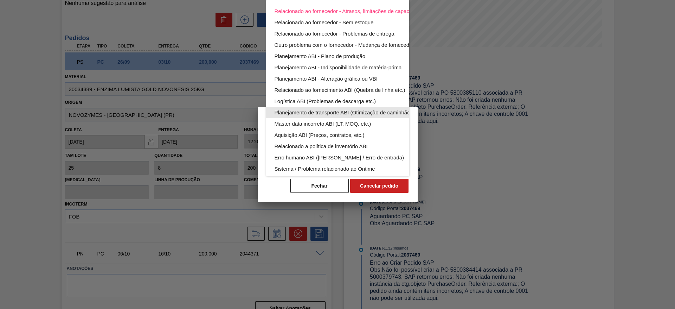
scroll to position [46, 0]
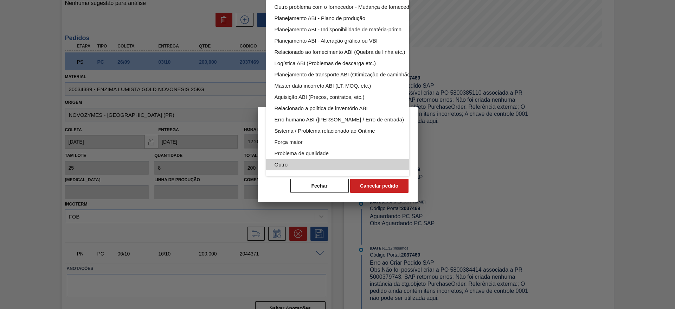
click at [286, 160] on div "Outro" at bounding box center [354, 164] width 159 height 11
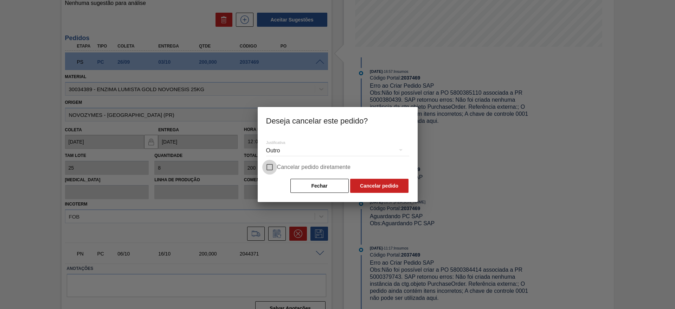
click at [267, 169] on input "Cancelar pedido diretamente" at bounding box center [269, 167] width 15 height 15
checkbox input "true"
click at [378, 181] on button "Cancelar pedido" at bounding box center [379, 186] width 58 height 14
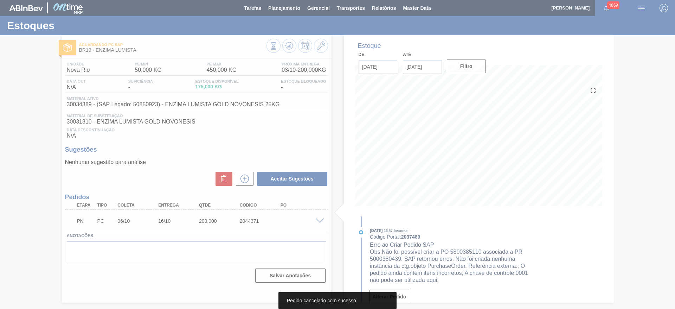
scroll to position [0, 0]
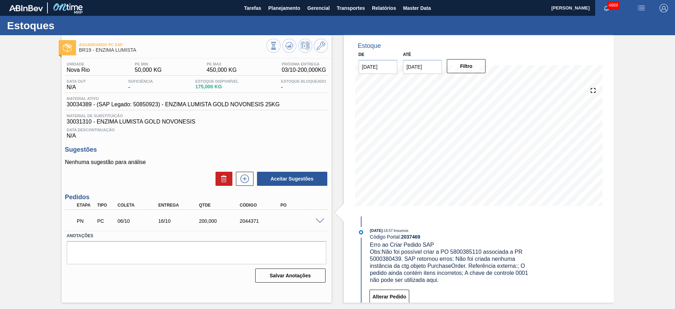
click at [0, 164] on div "Aguardando PC SAP BR19 - ENZIMA LUMISTA Unidade Nova Rio PE MIN 50,000 KG PE MA…" at bounding box center [337, 168] width 675 height 267
click at [290, 42] on icon at bounding box center [289, 46] width 8 height 8
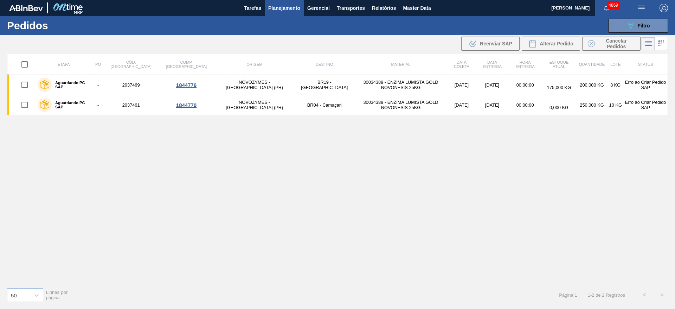
click at [588, 295] on span "1 - 2 de 2 Registros" at bounding box center [606, 294] width 37 height 5
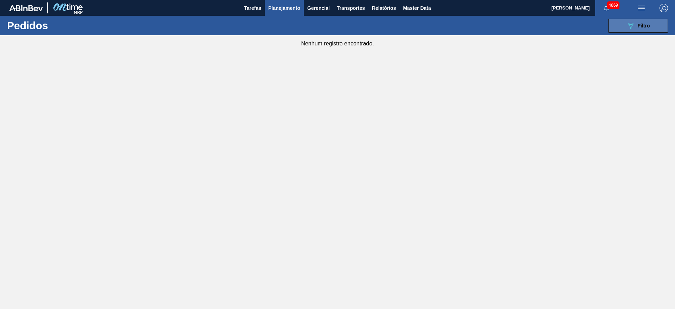
click at [620, 27] on button "089F7B8B-B2A5-4AFE-B5C0-19BA573D28AC Filtro" at bounding box center [638, 26] width 60 height 14
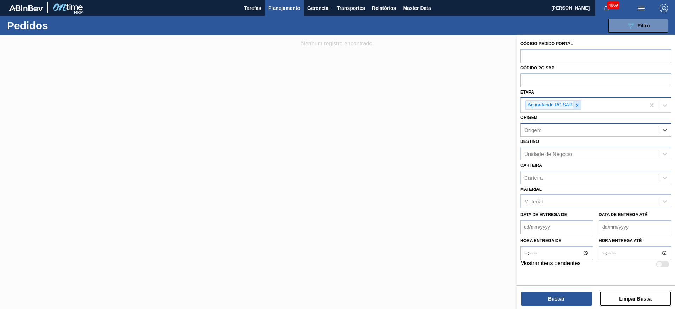
click at [575, 104] on icon at bounding box center [577, 105] width 5 height 5
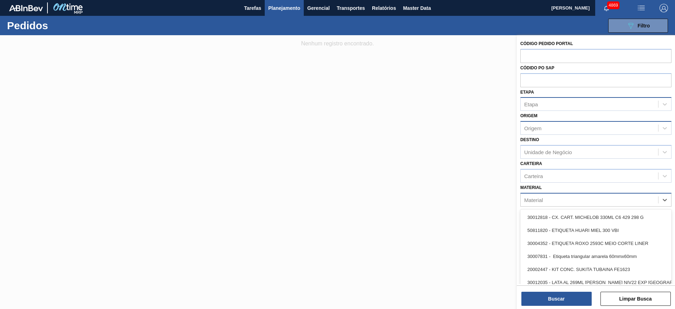
click at [567, 203] on div "Material" at bounding box center [590, 199] width 138 height 10
type input "tipo b"
click at [560, 178] on div "Carteira" at bounding box center [590, 176] width 138 height 10
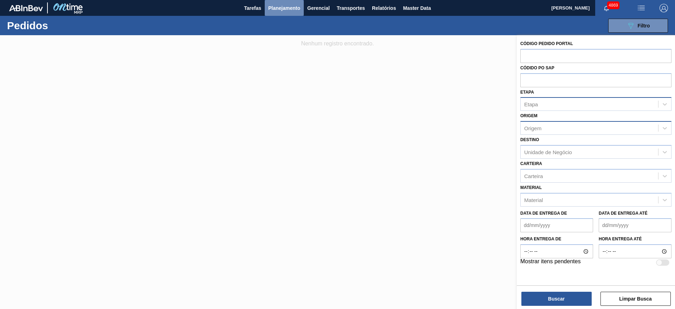
click at [287, 2] on button "Planejamento" at bounding box center [284, 8] width 39 height 16
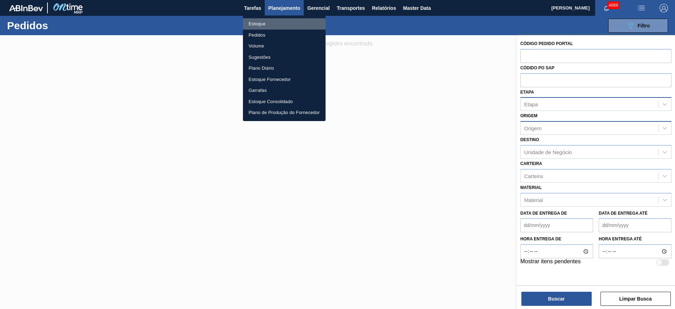
click at [261, 24] on li "Estoque" at bounding box center [284, 23] width 83 height 11
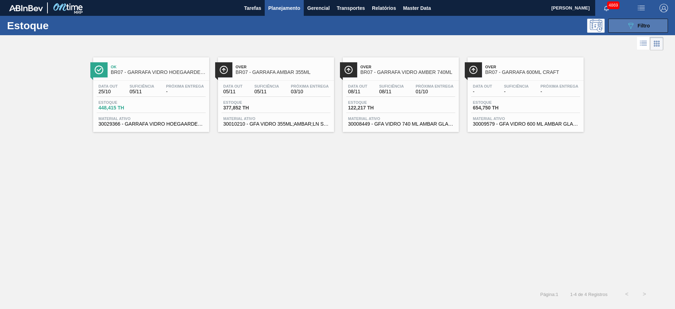
click at [636, 21] on div "089F7B8B-B2A5-4AFE-B5C0-19BA573D28AC Filtro" at bounding box center [639, 25] width 24 height 8
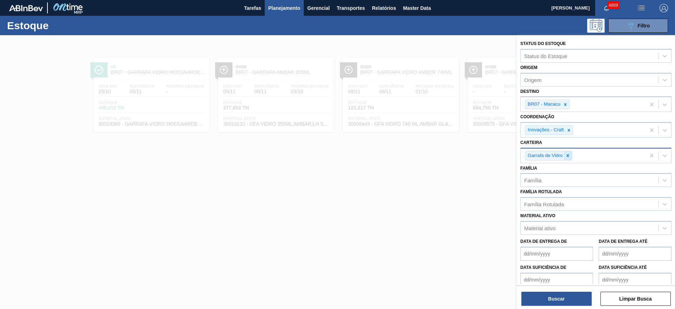
click at [567, 155] on icon at bounding box center [568, 155] width 2 height 2
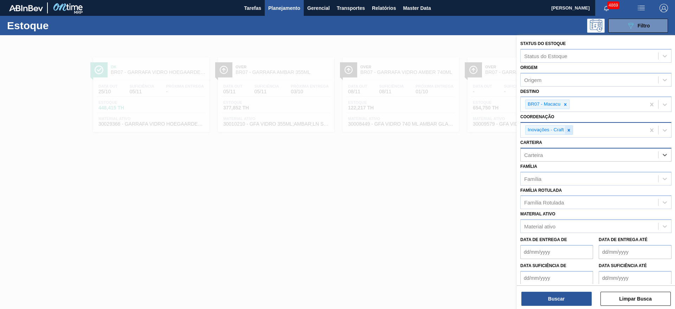
click at [568, 134] on div at bounding box center [569, 130] width 8 height 9
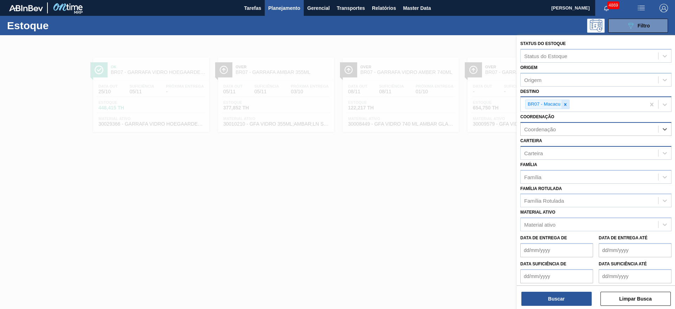
click at [568, 106] on icon at bounding box center [565, 104] width 5 height 5
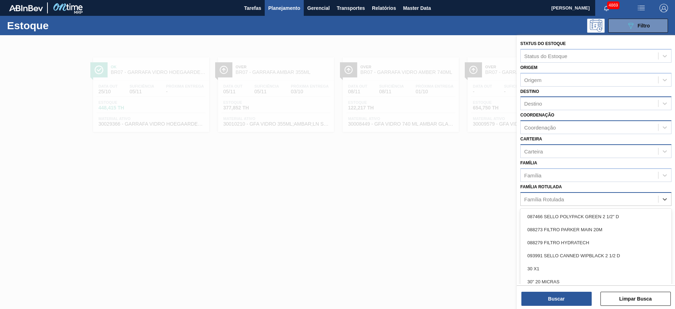
click at [572, 196] on div "Família Rotulada" at bounding box center [590, 199] width 138 height 10
click at [413, 191] on div at bounding box center [337, 189] width 675 height 309
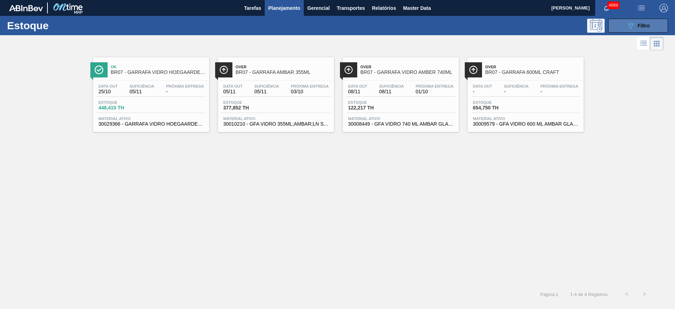
click at [653, 23] on button "089F7B8B-B2A5-4AFE-B5C0-19BA573D28AC Filtro" at bounding box center [638, 26] width 60 height 14
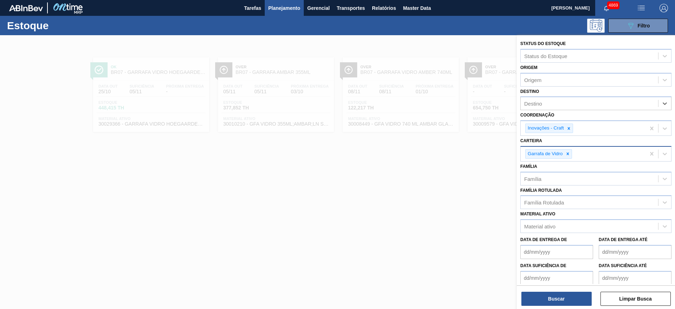
drag, startPoint x: 647, startPoint y: 126, endPoint x: 647, endPoint y: 132, distance: 5.6
